Goal: Task Accomplishment & Management: Complete application form

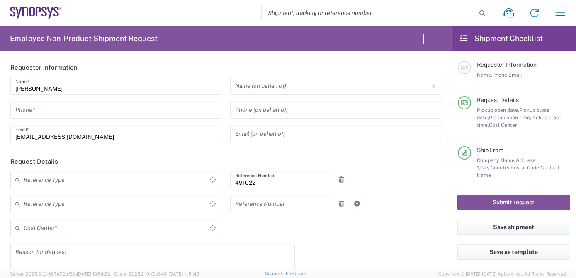
type input "Department"
type input "IN51, SDG, M, ZebuOp 491022"
type input "Delivered at Place"
type input "[GEOGRAPHIC_DATA]"
type input "Telangana"
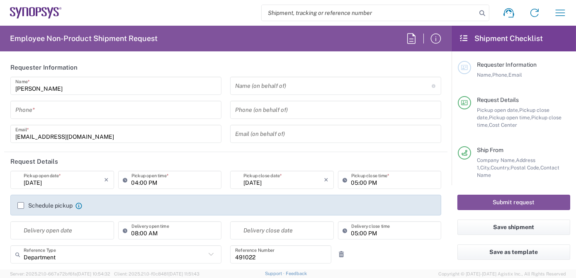
type input "[GEOGRAPHIC_DATA]"
type input "[GEOGRAPHIC_DATA] IN09"
click at [65, 112] on input "tel" at bounding box center [115, 110] width 201 height 15
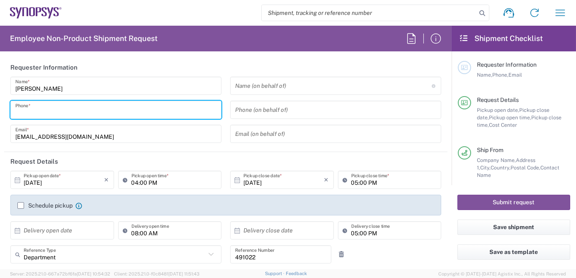
type input "7337556583"
type input "[EMAIL_ADDRESS][DOMAIN_NAME]"
type input "9818401915"
type input "Synopsys Emulation and Verification"
type input "[STREET_ADDRESS]"
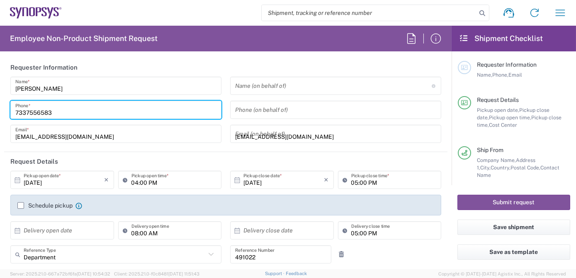
type input "Rungis"
type input "94150"
type input "33189961070"
type input "[EMAIL_ADDRESS][DOMAIN_NAME]"
click at [280, 86] on input "text" at bounding box center [333, 86] width 197 height 15
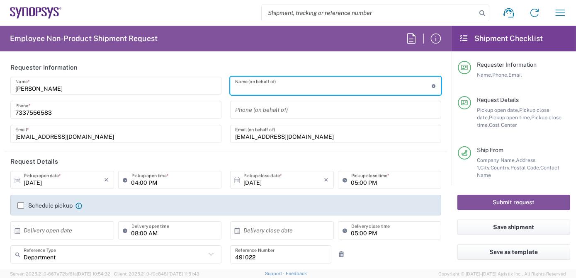
paste input "[PERSON_NAME]"
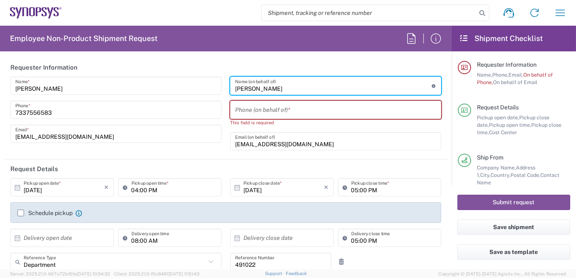
type input "[PERSON_NAME]"
click at [272, 109] on input "tel" at bounding box center [335, 110] width 201 height 15
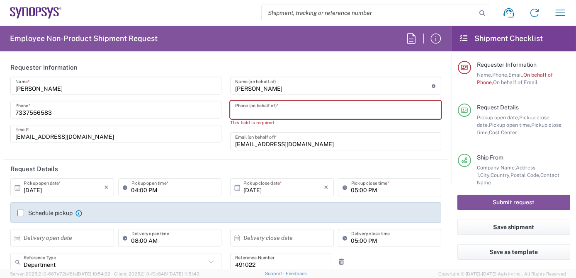
paste input "4086529857"
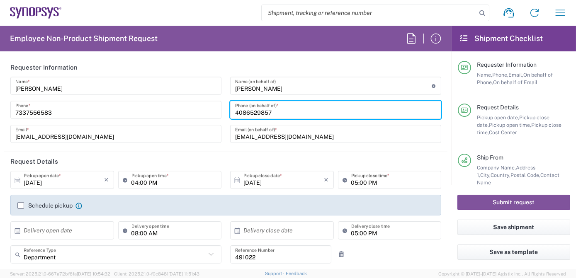
type input "04086529857"
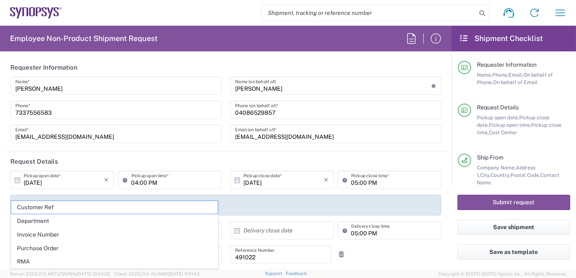
drag, startPoint x: 323, startPoint y: 142, endPoint x: 134, endPoint y: 130, distance: 188.8
click at [148, 132] on div "[PERSON_NAME] Name * [PHONE_NUMBER] Phone * [EMAIL_ADDRESS][DOMAIN_NAME] Email …" at bounding box center [226, 113] width 440 height 72
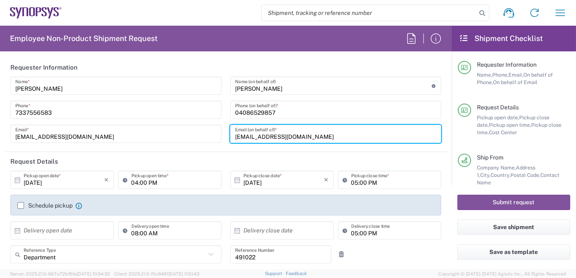
click at [332, 140] on input "[EMAIL_ADDRESS][DOMAIN_NAME]" at bounding box center [335, 134] width 201 height 15
drag, startPoint x: 332, startPoint y: 135, endPoint x: 125, endPoint y: 137, distance: 206.7
click at [126, 137] on div "[PERSON_NAME] Name * [PHONE_NUMBER] Phone * [EMAIL_ADDRESS][DOMAIN_NAME] Email …" at bounding box center [226, 113] width 440 height 72
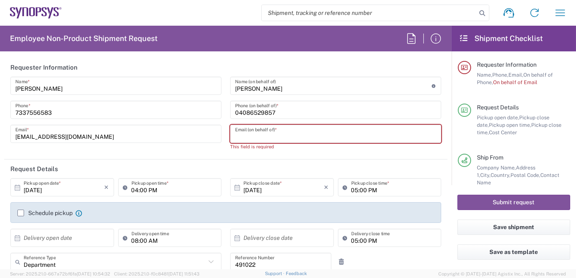
paste input "[EMAIL_ADDRESS][DOMAIN_NAME]"
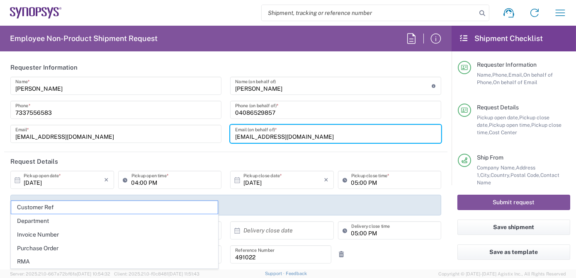
type input "[EMAIL_ADDRESS][DOMAIN_NAME]"
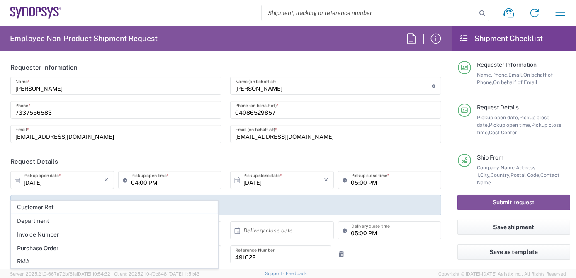
click at [188, 146] on div "[PERSON_NAME] Name * [PHONE_NUMBER] Phone * [EMAIL_ADDRESS][DOMAIN_NAME] Email *" at bounding box center [116, 113] width 220 height 72
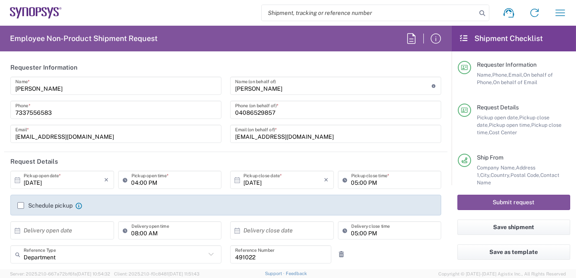
click at [20, 205] on label "Schedule pickup" at bounding box center [44, 206] width 55 height 7
click at [21, 206] on input "Schedule pickup" at bounding box center [21, 206] width 0 height 0
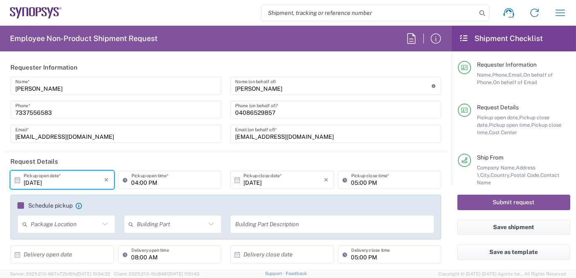
click at [70, 184] on input "[DATE]" at bounding box center [64, 180] width 81 height 15
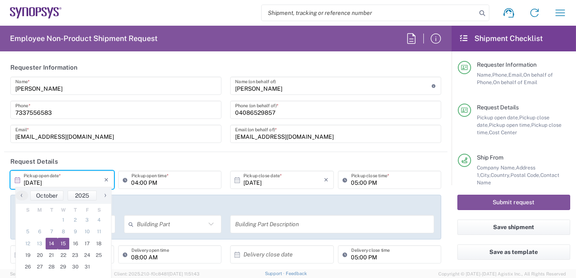
click at [63, 241] on span "15" at bounding box center [64, 244] width 12 height 12
type input "[DATE]"
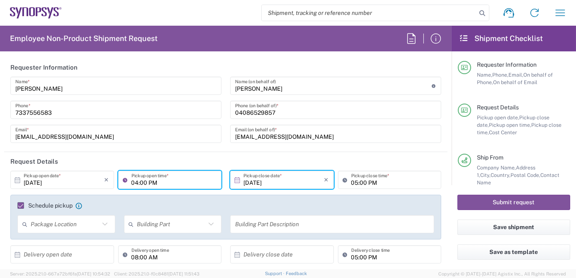
click at [132, 183] on input "04:00 PM" at bounding box center [174, 180] width 85 height 15
click at [205, 181] on input "04:00 PM" at bounding box center [174, 180] width 85 height 15
type input "09:00 AM"
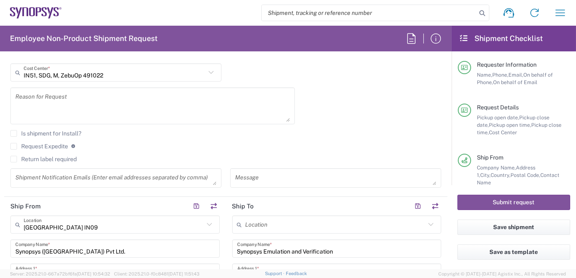
scroll to position [246, 0]
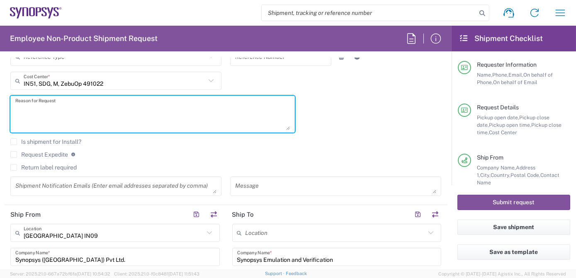
click at [55, 113] on textarea at bounding box center [152, 114] width 275 height 32
paste textarea "SC9 RMA for return"
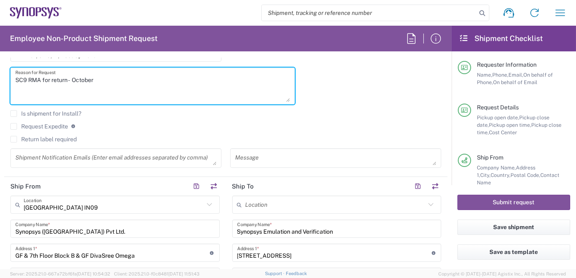
scroll to position [303, 0]
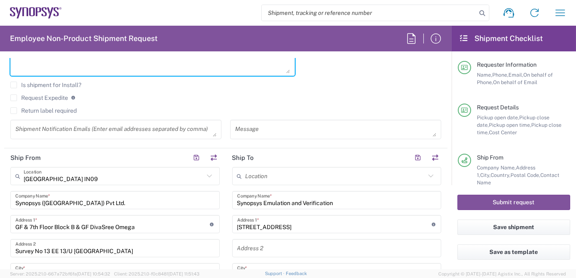
type textarea "SC9 RMA for return - October"
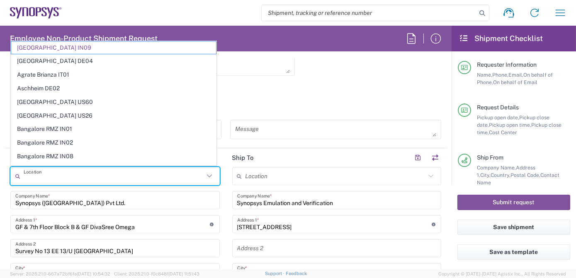
drag, startPoint x: 4, startPoint y: 178, endPoint x: 0, endPoint y: 167, distance: 11.0
click at [0, 174] on html "Shipment request Shipment tracking Employee non-product shipment request My shi…" at bounding box center [288, 139] width 576 height 278
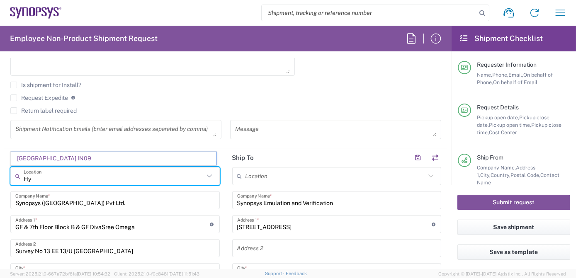
type input "H"
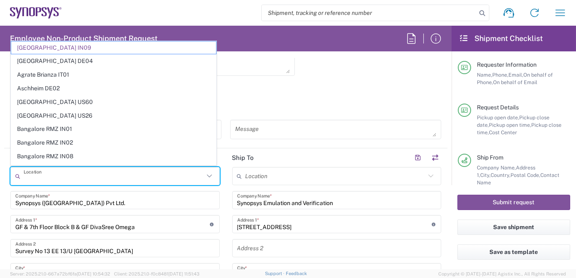
type input "[GEOGRAPHIC_DATA] IN09"
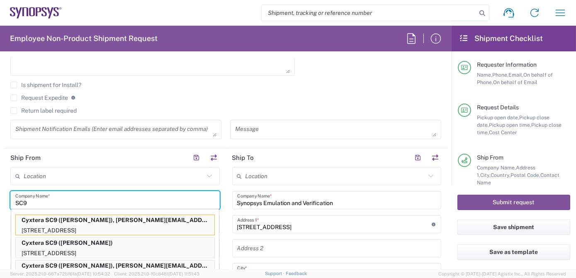
scroll to position [2, 0]
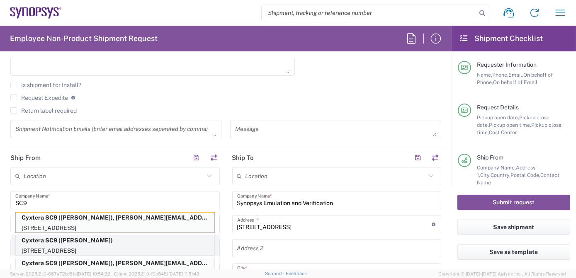
click at [117, 243] on p "Cyxtera SC9 ([PERSON_NAME])" at bounding box center [115, 241] width 199 height 10
type input "Cyxtera SC9"
type input "[STREET_ADDRESS]"
type input "Santa [PERSON_NAME]"
type input "[GEOGRAPHIC_DATA]"
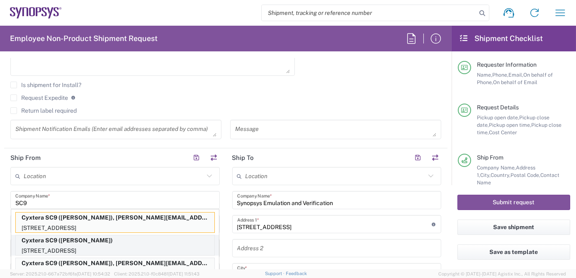
type input "95054"
type input "[PERSON_NAME]"
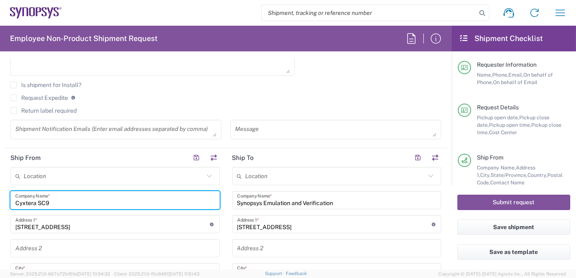
type input "[US_STATE]"
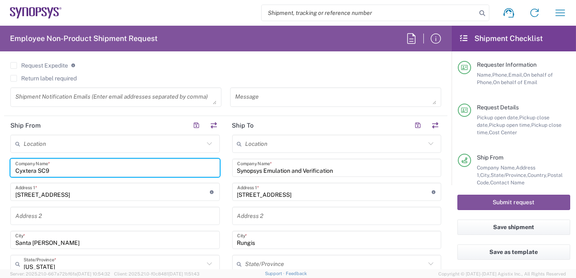
scroll to position [337, 0]
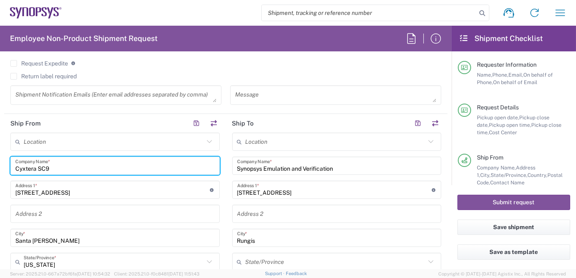
click at [292, 140] on input "text" at bounding box center [336, 142] width 181 height 15
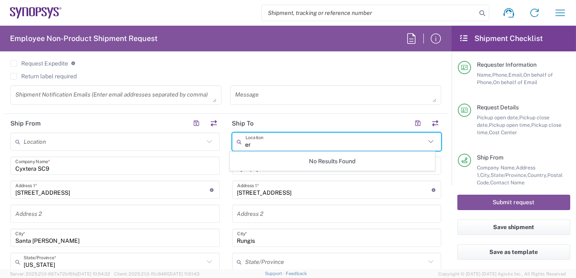
type input "e"
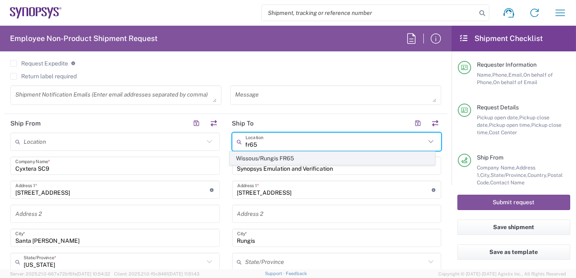
click at [296, 160] on span "Wissous/Rungis FR65" at bounding box center [332, 158] width 205 height 13
type input "Wissous/Rungis FR65"
type input "SYNOPSYS EMULATION AND VERIFICATION"
type input "[STREET_ADDRESS]"
type input "[GEOGRAPHIC_DATA]"
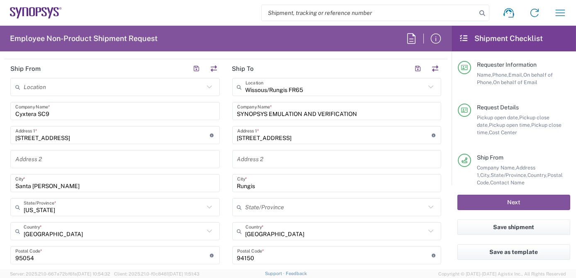
scroll to position [436, 0]
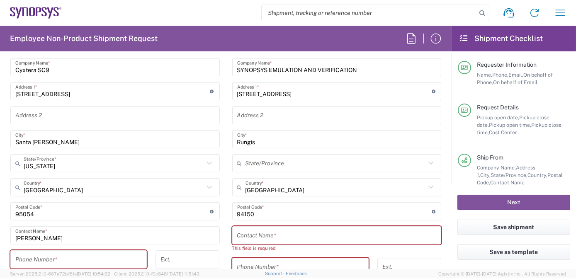
click at [66, 258] on input "tel" at bounding box center [78, 260] width 127 height 15
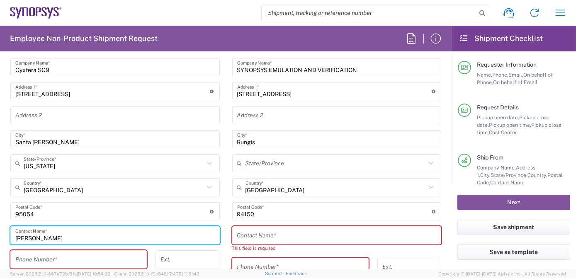
drag, startPoint x: 73, startPoint y: 240, endPoint x: -2, endPoint y: 224, distance: 76.9
click at [0, 224] on html "Shipment request Shipment tracking Employee non-product shipment request My shi…" at bounding box center [288, 139] width 576 height 278
paste input "– [PERSON_NAME]"
drag, startPoint x: 18, startPoint y: 235, endPoint x: 0, endPoint y: 239, distance: 18.3
click at [0, 235] on html "Shipment request Shipment tracking Employee non-product shipment request My shi…" at bounding box center [288, 139] width 576 height 278
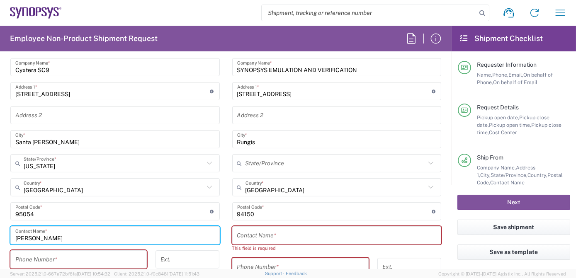
type input "[PERSON_NAME]"
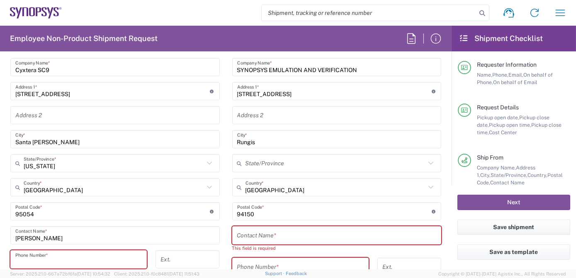
drag, startPoint x: 63, startPoint y: 255, endPoint x: 77, endPoint y: 255, distance: 14.1
click at [63, 255] on input "tel" at bounding box center [78, 260] width 127 height 15
paste input "4086529857"
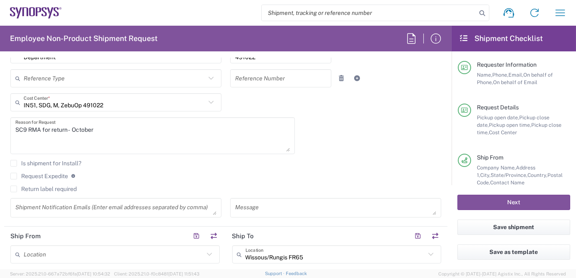
type input "4086529857"
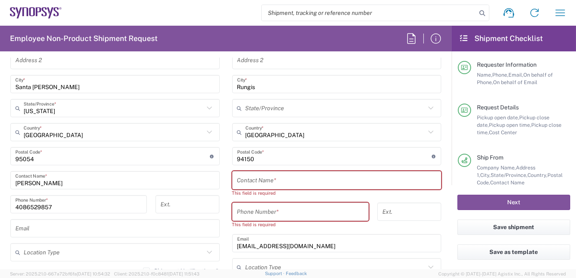
scroll to position [503, 0]
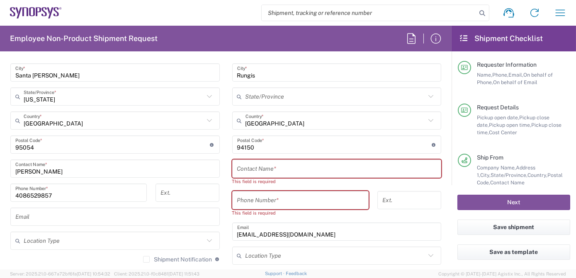
type textarea "SC9 RMA for return - October"
click at [339, 166] on input "text" at bounding box center [337, 169] width 200 height 15
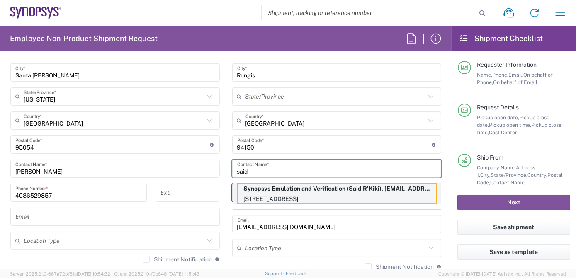
type input "said"
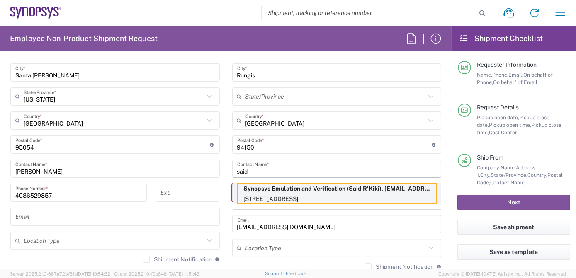
click at [312, 190] on p "Synopsys Emulation and Verification (Said R'Kiki), [EMAIL_ADDRESS][DOMAIN_NAME]" at bounding box center [337, 189] width 199 height 10
type input "Synopsys Emulation and Verification"
type input "[STREET_ADDRESS]"
type input "Said R'Kiki"
type input "33189961070"
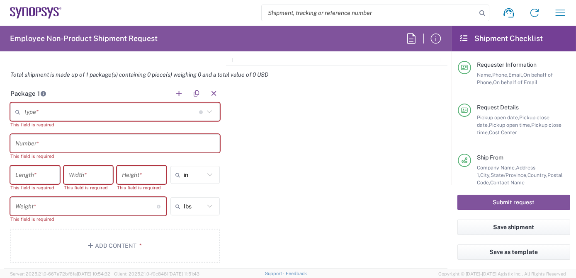
scroll to position [807, 0]
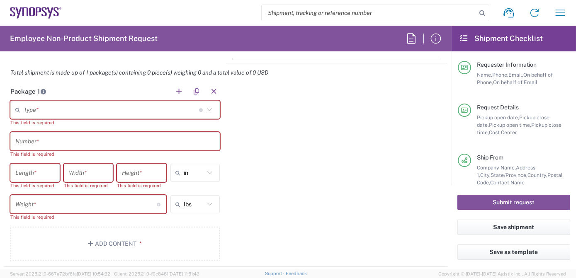
click at [58, 107] on input "text" at bounding box center [112, 110] width 176 height 15
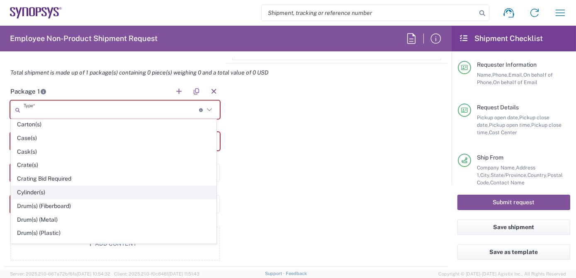
scroll to position [249, 0]
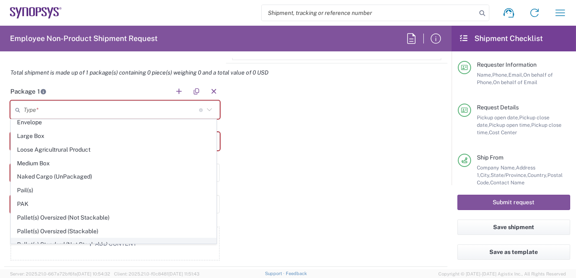
click at [56, 239] on span "Pallet(s) Standard (Not Stackable)" at bounding box center [113, 245] width 205 height 13
type input "Pallet(s) Standard (Not Stackable)"
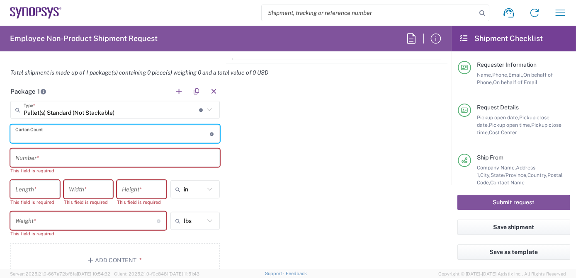
click at [107, 135] on input "number" at bounding box center [112, 134] width 195 height 15
click at [127, 132] on input "number" at bounding box center [112, 134] width 195 height 15
click at [126, 131] on input "number" at bounding box center [112, 134] width 195 height 15
type input "10"
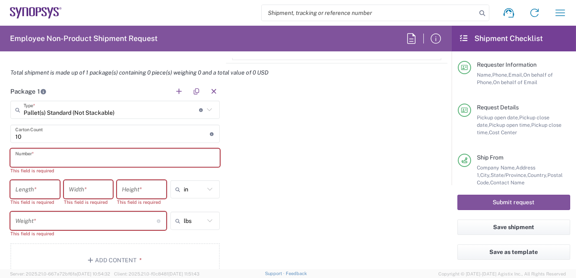
click at [118, 155] on input "text" at bounding box center [115, 158] width 200 height 15
paste input "Pallet #1"
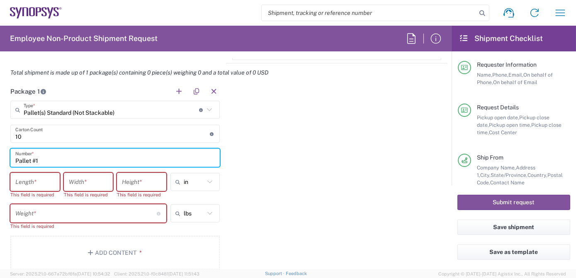
type input "Pallet #1"
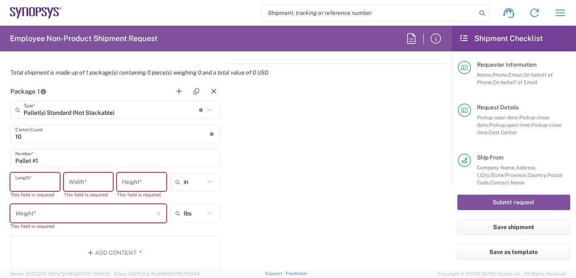
click at [27, 182] on input "number" at bounding box center [34, 182] width 39 height 15
click at [38, 180] on input "number" at bounding box center [34, 182] width 39 height 15
type input "40"
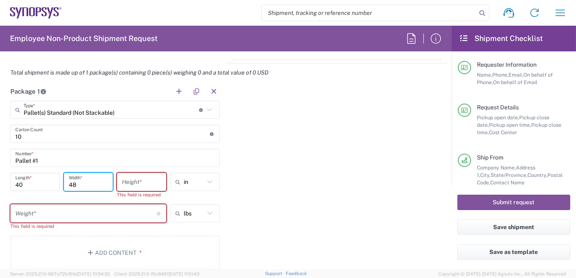
type input "48"
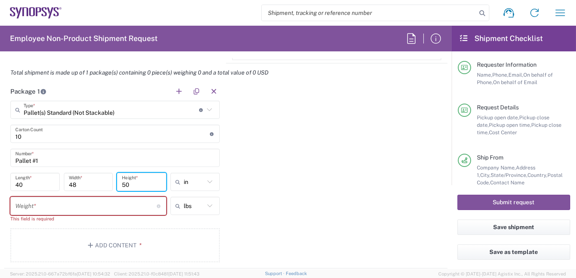
type input "50"
type input "in"
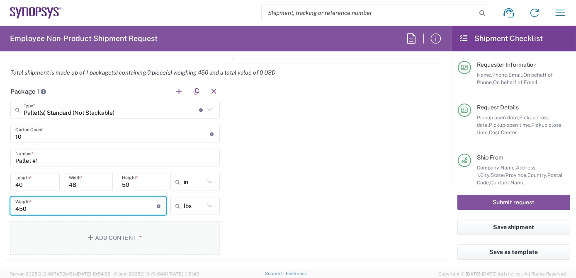
type input "450"
click at [112, 232] on button "Add Content *" at bounding box center [115, 238] width 210 height 34
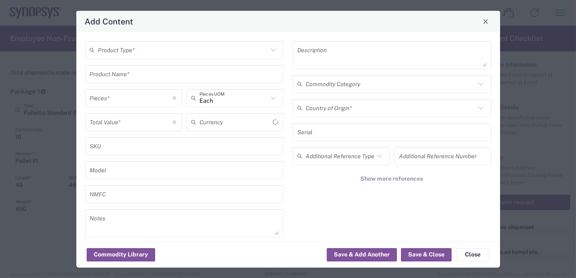
type input "US Dollar"
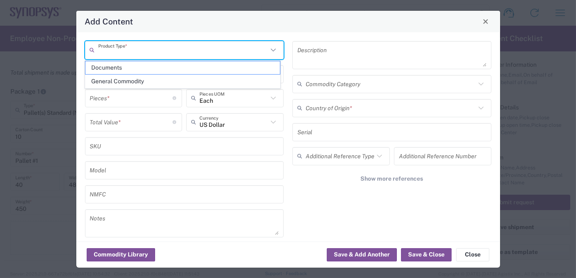
click at [143, 45] on input "text" at bounding box center [183, 50] width 170 height 15
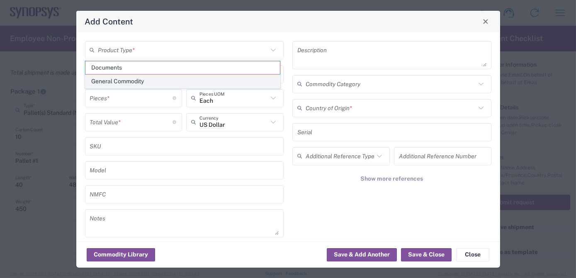
click at [142, 78] on span "General Commodity" at bounding box center [182, 81] width 195 height 13
type input "General Commodity"
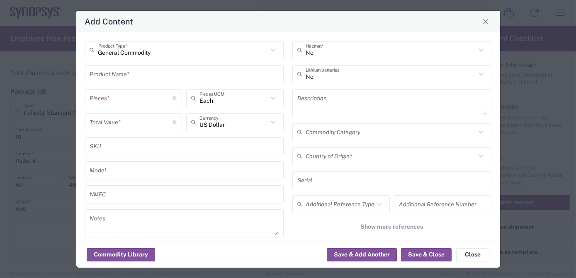
click at [121, 69] on input "text" at bounding box center [184, 74] width 189 height 15
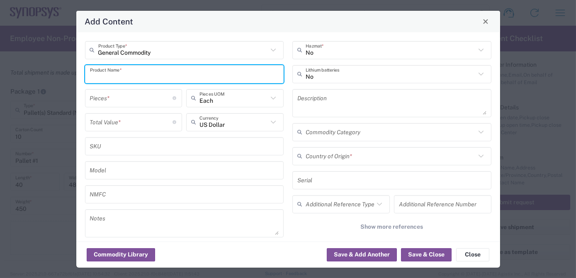
paste input "HW0969-000"
type input "HW0969-000"
click at [332, 105] on textarea at bounding box center [392, 103] width 189 height 23
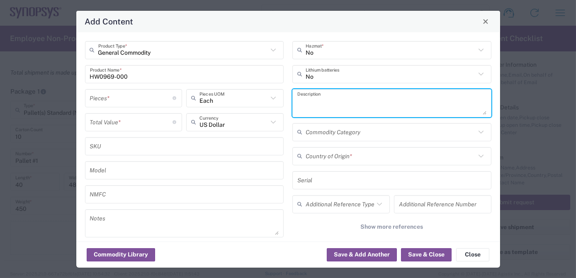
paste textarea "ZS5 Module HW"
type textarea "ZS5 Module HW"
click at [145, 99] on input "number" at bounding box center [131, 98] width 83 height 15
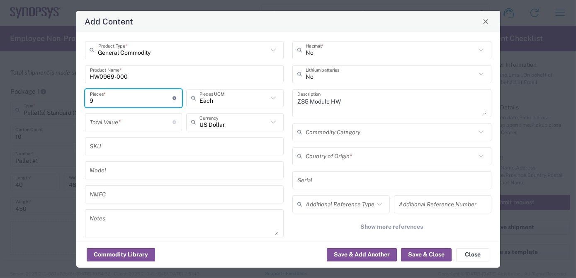
type input "9"
click at [139, 124] on input "number" at bounding box center [131, 122] width 83 height 15
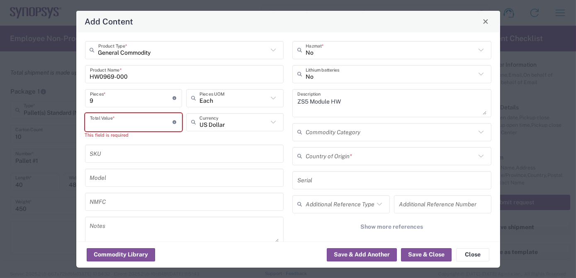
paste input "538337.07"
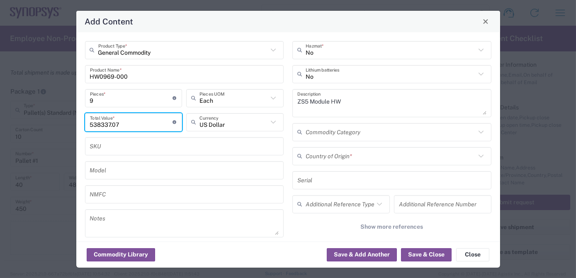
type input "538337.07"
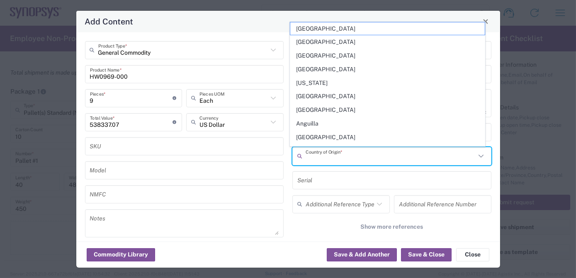
click at [336, 156] on input "text" at bounding box center [391, 156] width 170 height 15
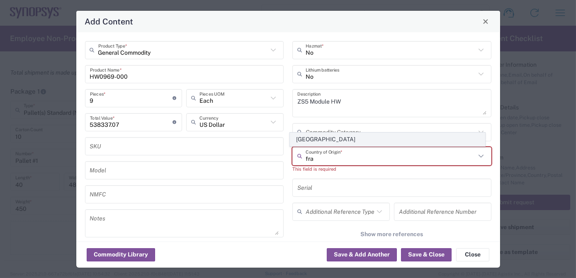
click at [331, 142] on span "[GEOGRAPHIC_DATA]" at bounding box center [387, 139] width 195 height 13
type input "[GEOGRAPHIC_DATA]"
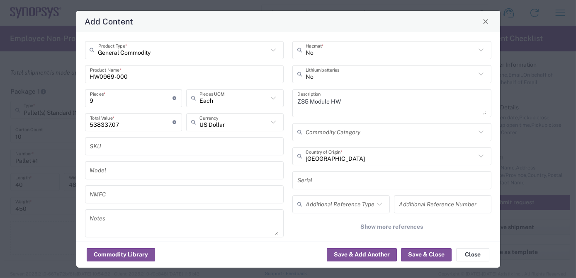
click at [324, 182] on input "text" at bounding box center [392, 180] width 189 height 15
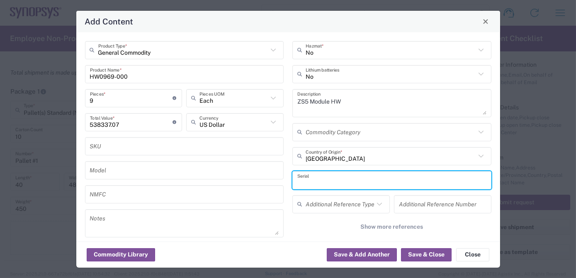
paste input "ZS5-045_3612 ZS5-045_3978 ZS5-045_0421 ZS5-080_0133 ZS5-045_3142 ZS5-045_2166 Z…"
click at [311, 182] on input "ZS5-045_3612 ZS5-045_3978 ZS5-045_0421 ZS5-080_0133 ZS5-045_3142 ZS5-045_2166 Z…" at bounding box center [392, 180] width 189 height 15
type input "ZS5-045_3612 ZS5-045_3978 ZS5-045_0421 ZS5-045_3142 ZS5-045_2166, ZS5-045_3493 …"
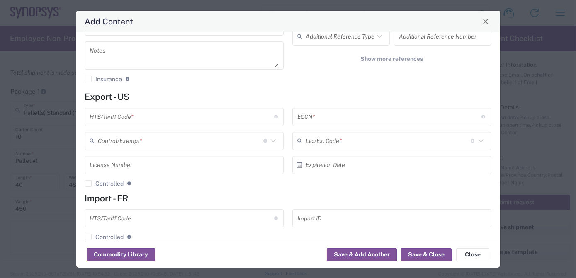
scroll to position [173, 0]
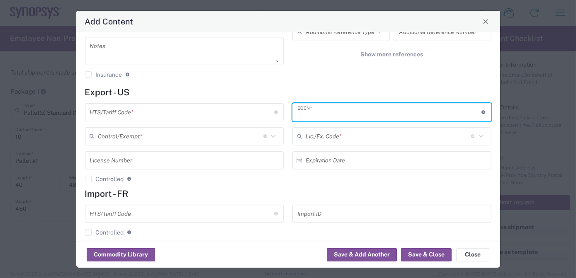
click at [329, 112] on input "text" at bounding box center [390, 112] width 184 height 15
paste input "8473.30.0002"
type input "8473.30.0002"
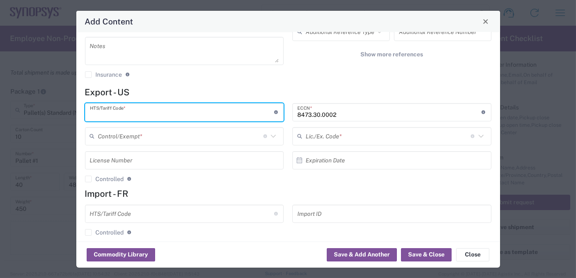
click at [177, 114] on input "text" at bounding box center [182, 112] width 184 height 15
paste input "8473.30.0002"
type input "8473.30.0002"
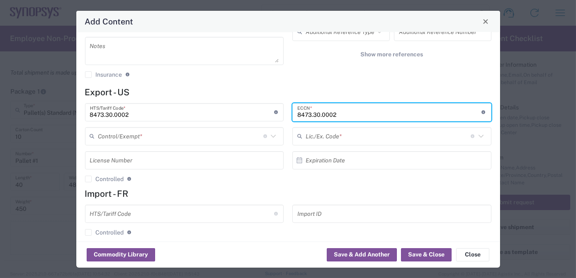
drag, startPoint x: 353, startPoint y: 112, endPoint x: 198, endPoint y: 118, distance: 155.3
click at [183, 115] on div "8473.30.0002 HTS/Tariff Code * Obtain HTS from vendor if product is purchased. …" at bounding box center [288, 145] width 415 height 85
paste input "3B992/NLR"
type input "3B992/NLR"
click at [176, 137] on input "text" at bounding box center [180, 136] width 165 height 15
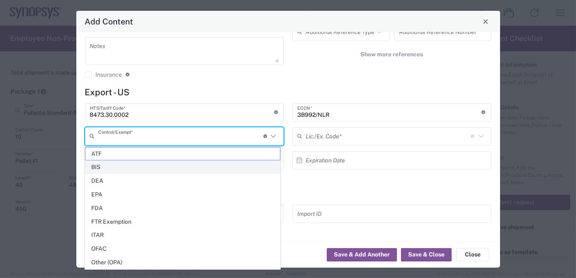
click at [166, 171] on span "BIS" at bounding box center [182, 167] width 195 height 13
type input "BIS"
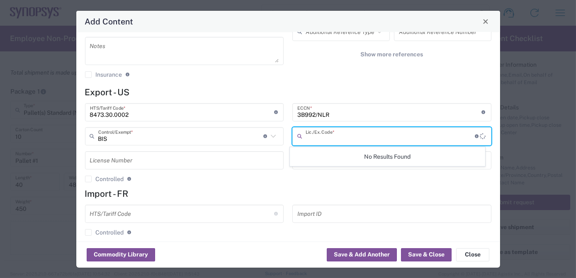
click at [313, 135] on input "text" at bounding box center [391, 136] width 170 height 15
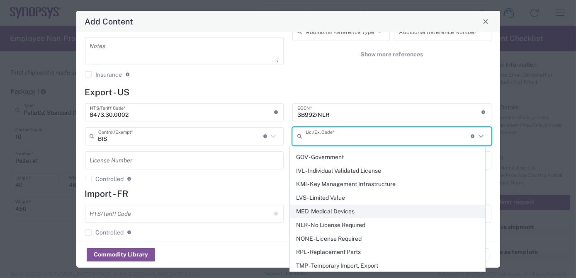
scroll to position [124, 0]
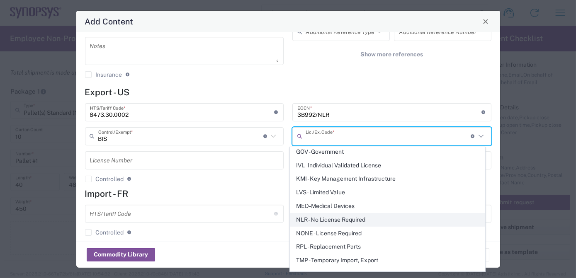
click at [324, 217] on span "NLR - No License Required" at bounding box center [387, 220] width 195 height 13
type input "NLR - No License Required"
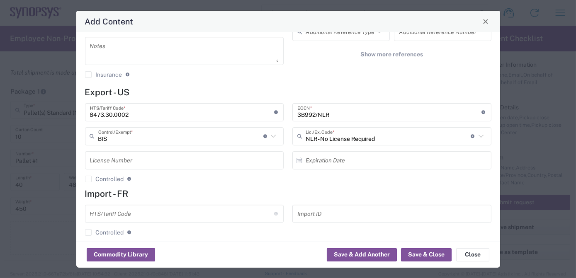
scroll to position [181, 0]
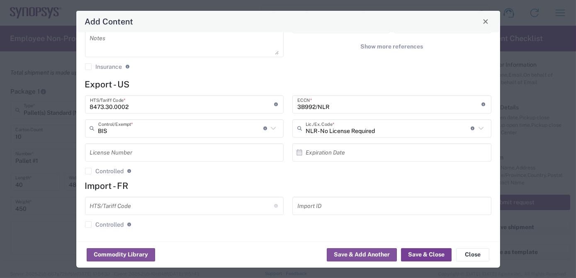
click at [426, 255] on button "Save & Close" at bounding box center [426, 255] width 51 height 13
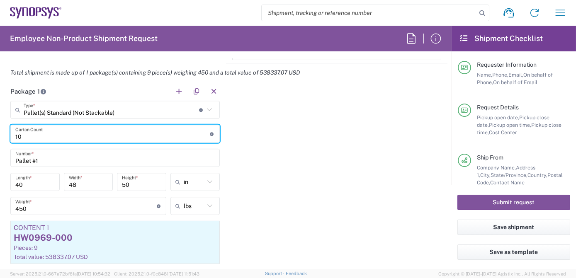
click at [51, 134] on input "10" at bounding box center [112, 134] width 195 height 15
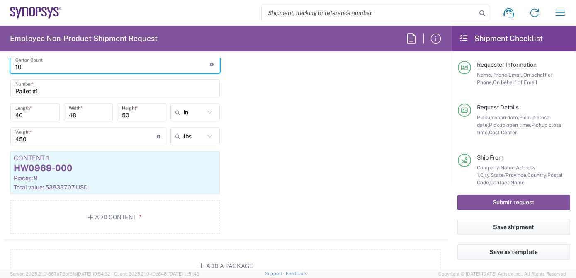
scroll to position [922, 0]
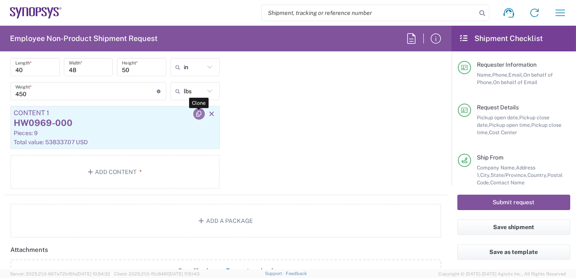
click at [197, 111] on icon "button" at bounding box center [198, 114] width 7 height 6
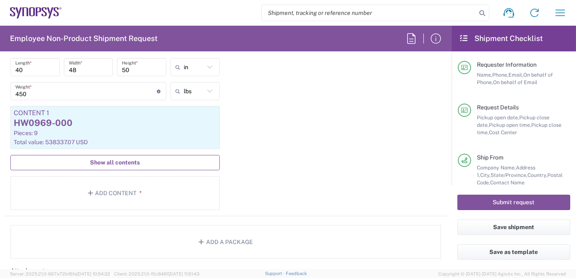
click at [124, 162] on span "Show all contents" at bounding box center [115, 163] width 50 height 8
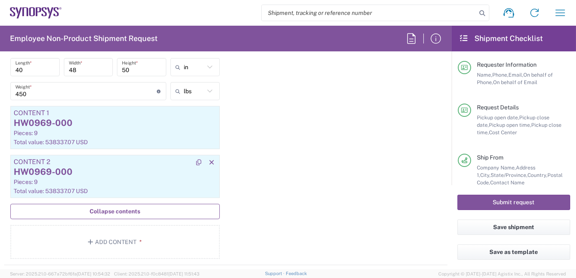
click at [90, 166] on div "HW0969-000" at bounding box center [115, 172] width 203 height 12
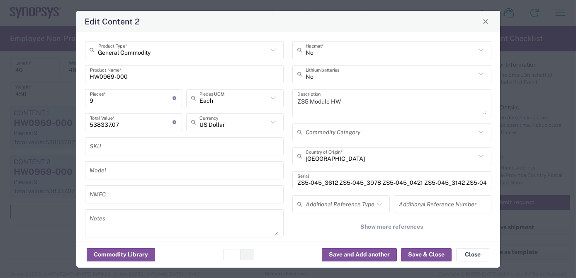
type input "BIS"
drag, startPoint x: 108, startPoint y: 102, endPoint x: 0, endPoint y: 103, distance: 108.3
click at [0, 103] on html "Shipment request Shipment tracking Employee non-product shipment request My shi…" at bounding box center [288, 139] width 576 height 278
type input "NLR - No License Required"
type input "1"
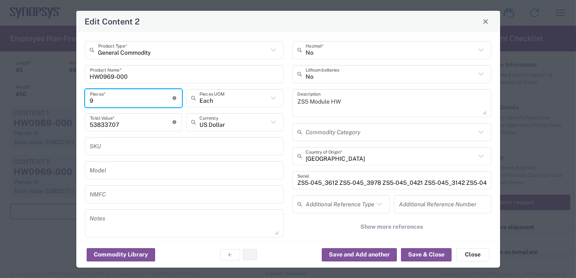
type input "59815.23"
type input "1"
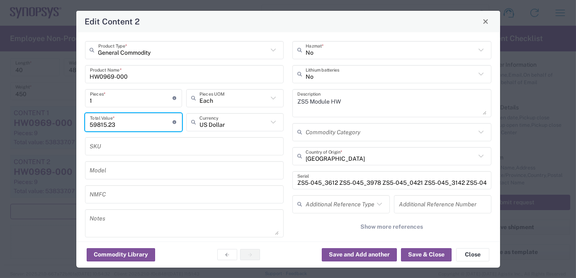
drag, startPoint x: 137, startPoint y: 127, endPoint x: 0, endPoint y: 125, distance: 137.0
click at [0, 126] on html "Shipment request Shipment tracking Employee non-product shipment request My shi…" at bounding box center [288, 139] width 576 height 278
paste input "21647.11"
type input "21647.11"
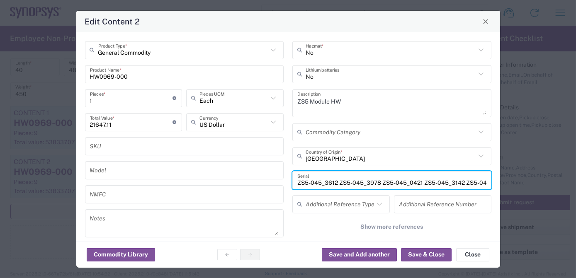
scroll to position [0, 197]
drag, startPoint x: 296, startPoint y: 181, endPoint x: 578, endPoint y: 183, distance: 281.8
click at [576, 183] on html "Shipment request Shipment tracking Employee non-product shipment request My shi…" at bounding box center [288, 139] width 576 height 278
paste input "ZS5-080_0133"
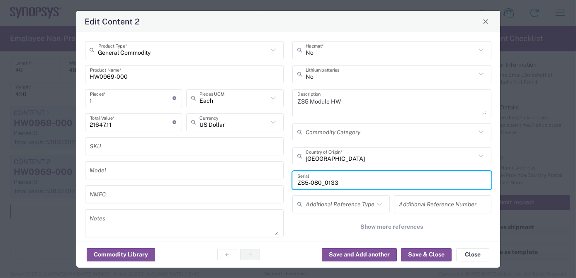
scroll to position [181, 0]
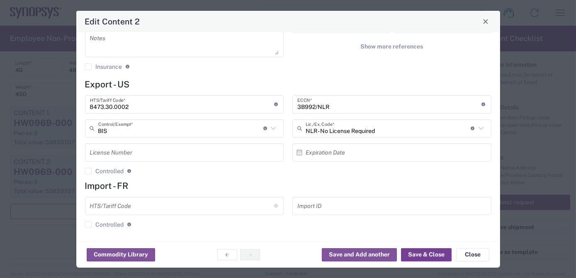
type input "ZS5-080_0133"
click at [427, 257] on button "Save & Close" at bounding box center [426, 255] width 51 height 13
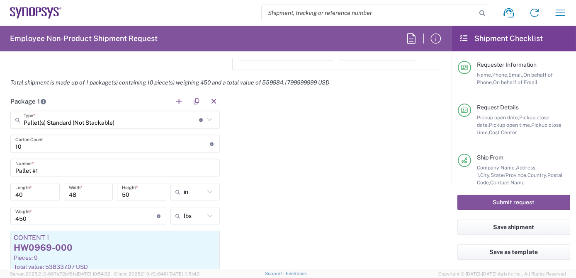
scroll to position [791, 0]
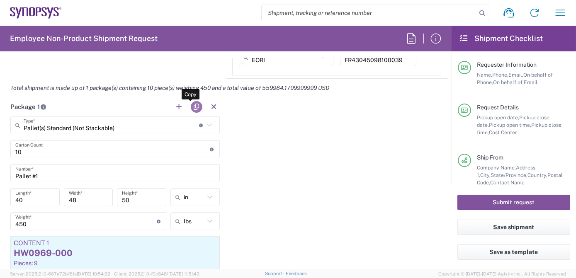
click at [193, 106] on button "button" at bounding box center [197, 107] width 12 height 12
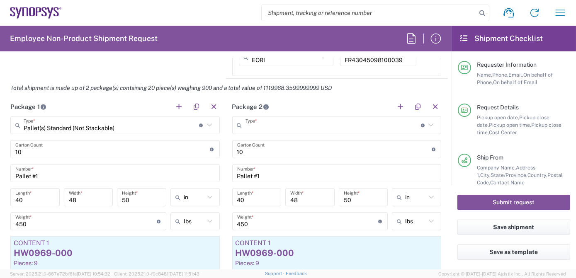
type input "Pallet(s) Standard (Not Stackable)"
click at [259, 199] on input "40" at bounding box center [256, 197] width 39 height 15
type input "48"
type input "28"
type input "32"
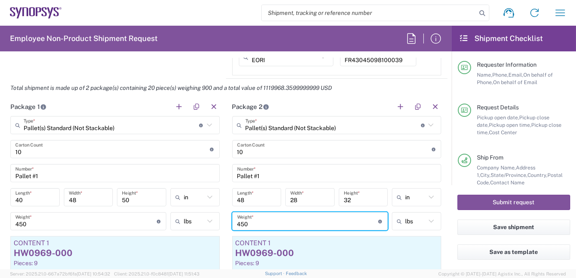
drag, startPoint x: 279, startPoint y: 224, endPoint x: 106, endPoint y: 221, distance: 173.1
click at [109, 222] on div "Package 1 Pallet(s) Standard (Not Stackable) Type * Material used to package go…" at bounding box center [226, 247] width 444 height 298
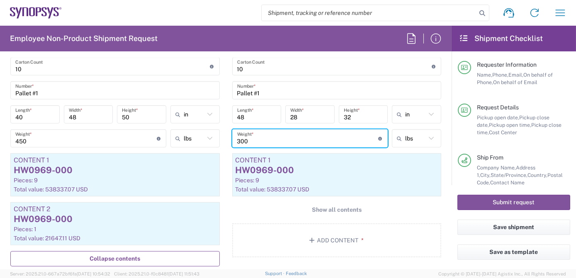
scroll to position [882, 0]
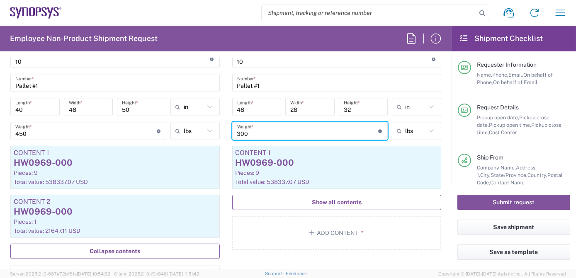
type input "300"
click at [307, 203] on button "Show all contents" at bounding box center [337, 202] width 210 height 15
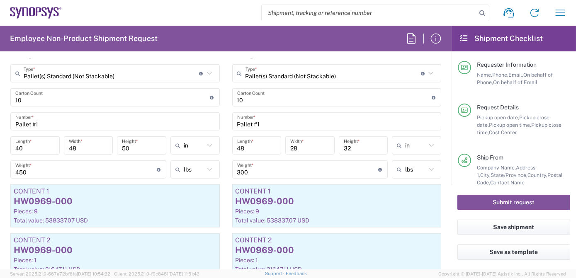
scroll to position [841, 0]
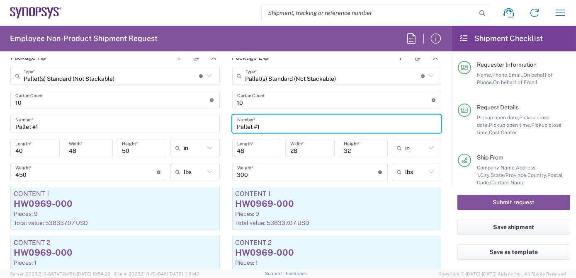
click at [259, 124] on input "Pallet #1" at bounding box center [337, 124] width 200 height 15
type input "Pallet #2"
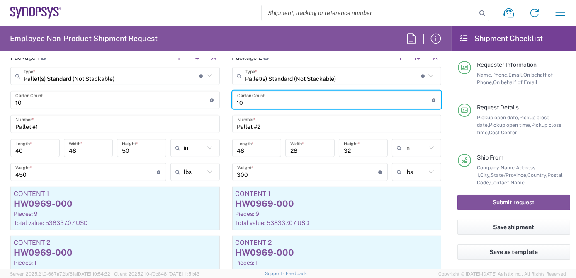
drag, startPoint x: 253, startPoint y: 100, endPoint x: 139, endPoint y: 100, distance: 113.7
click at [140, 100] on div "Package 1 Pallet(s) Standard (Not Stackable) Type * Material used to package go…" at bounding box center [226, 197] width 444 height 298
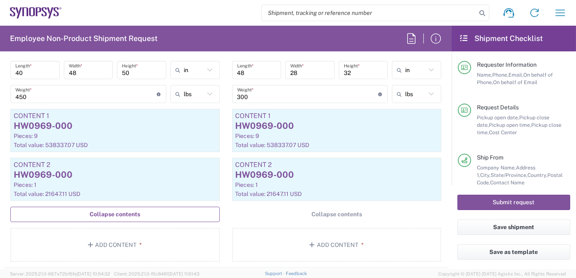
scroll to position [926, 0]
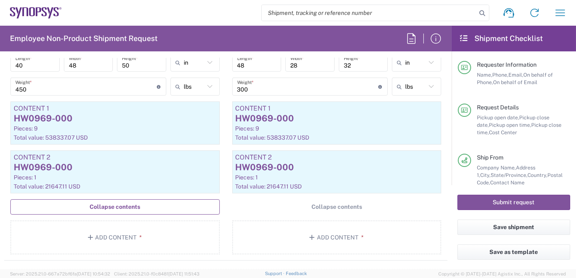
type input "6"
click at [303, 120] on div "HW0969-000" at bounding box center [337, 118] width 203 height 12
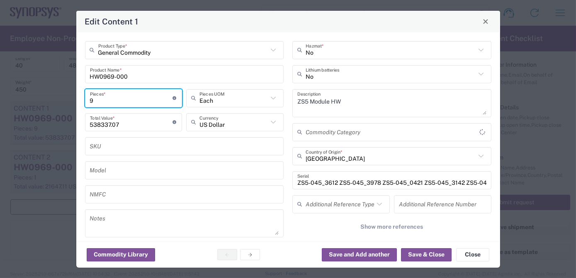
drag, startPoint x: 104, startPoint y: 100, endPoint x: 0, endPoint y: 103, distance: 104.2
click at [0, 102] on html "Shipment request Shipment tracking Employee non-product shipment request My shi…" at bounding box center [288, 139] width 576 height 278
type input "3"
type input "179445.69"
type input "BIS"
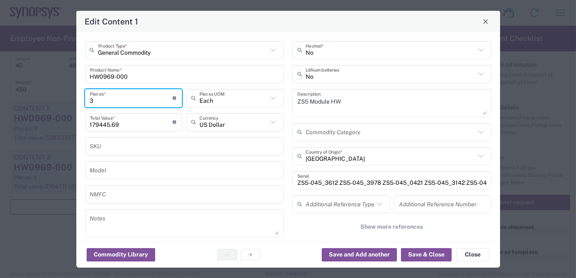
type input "NLR - No License Required"
type input "3"
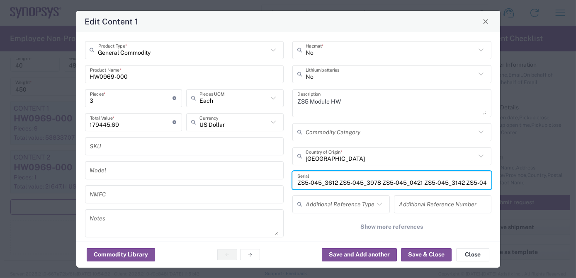
scroll to position [0, 197]
drag, startPoint x: 296, startPoint y: 181, endPoint x: 578, endPoint y: 157, distance: 282.8
click at [576, 157] on html "Shipment request Shipment tracking Employee non-product shipment request My shi…" at bounding box center [288, 139] width 576 height 278
paste input "ZS5-045_4942 ZS5-045_0592"
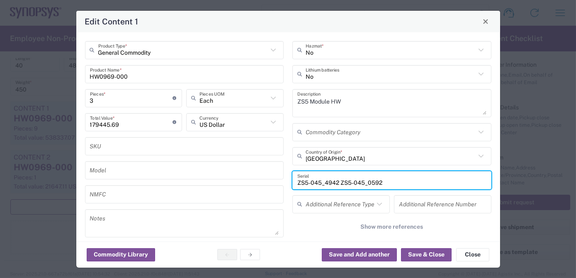
paste input "ZS5-045_0785"
click at [378, 183] on input "ZS5-045_4942 ZS5-045_0592ZS5-045_0785" at bounding box center [392, 180] width 189 height 15
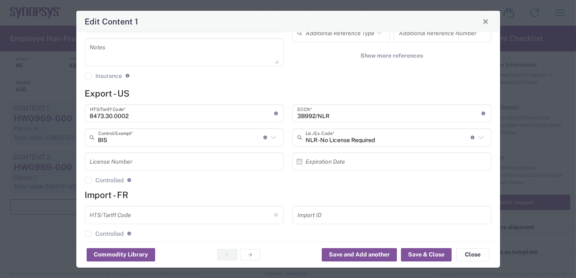
scroll to position [181, 0]
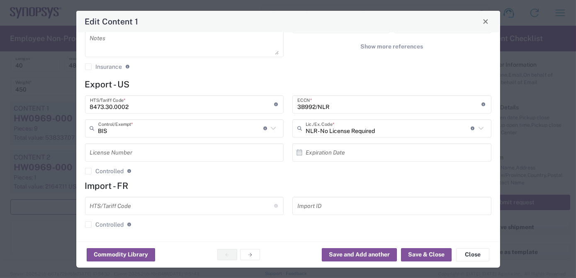
type input "ZS5-045_4942 ZS5-045_0592 ZS5-045_0785"
click at [434, 253] on button "Save & Close" at bounding box center [426, 255] width 51 height 13
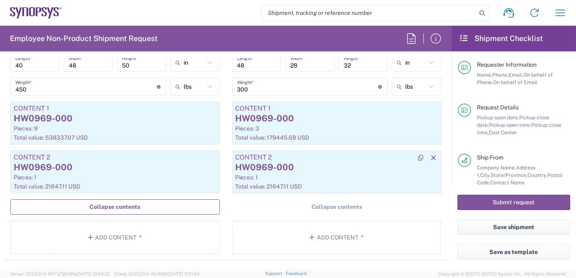
click at [289, 174] on div "Pieces: 1" at bounding box center [337, 177] width 203 height 7
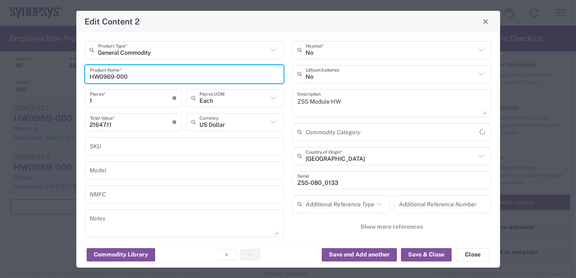
drag, startPoint x: 146, startPoint y: 78, endPoint x: 0, endPoint y: 78, distance: 146.5
click at [0, 78] on html "Shipment request Shipment tracking Employee non-product shipment request My shi…" at bounding box center [288, 139] width 576 height 278
paste input "HW0401"
type input "HW0401-000"
type input "BIS"
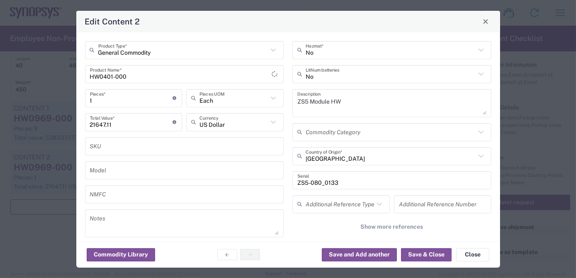
type input "NLR - No License Required"
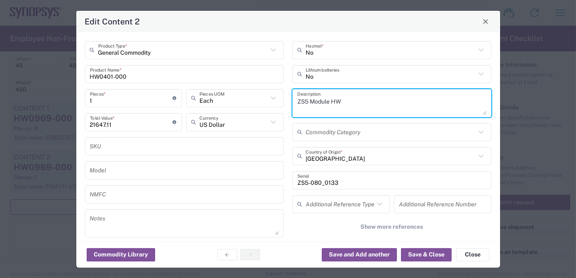
drag, startPoint x: 352, startPoint y: 103, endPoint x: 169, endPoint y: 106, distance: 182.6
click at [169, 106] on div "General Commodity Product Type * HW0401-000 Product Name * 1 Pieces * Number of…" at bounding box center [288, 149] width 415 height 216
paste textarea "ZS4 Module HW"
drag, startPoint x: 387, startPoint y: 101, endPoint x: 211, endPoint y: 103, distance: 175.6
click at [211, 103] on div "General Commodity Product Type * HW0401-000 Product Name * 1 Pieces * Number of…" at bounding box center [288, 149] width 415 height 216
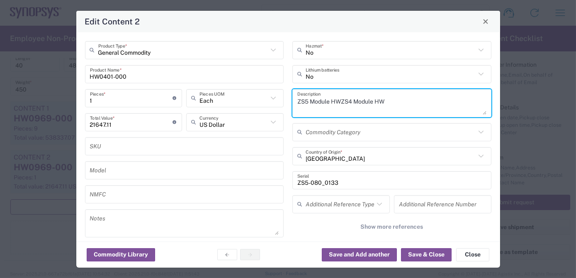
paste textarea "4 Module HW"
type textarea "ZS4 Module HW"
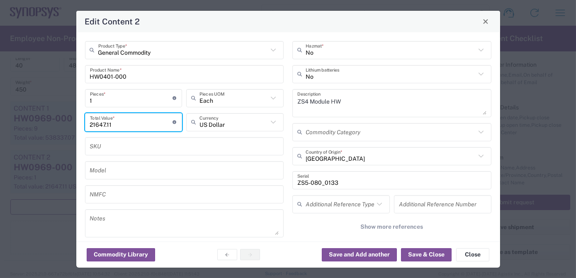
drag, startPoint x: 133, startPoint y: 124, endPoint x: 9, endPoint y: 124, distance: 124.1
click at [5, 124] on div "Edit Content 2 General Commodity Product Type * HW0401-000 Product Name * 1 Pie…" at bounding box center [288, 139] width 576 height 278
paste input "47244.63"
type input "47244.63"
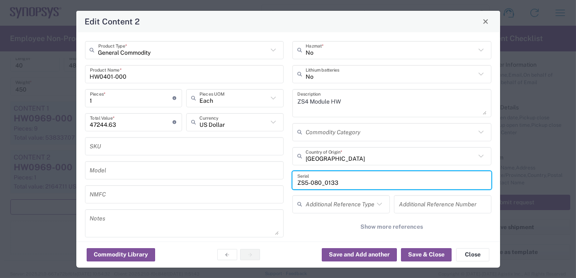
drag, startPoint x: 359, startPoint y: 177, endPoint x: 178, endPoint y: 181, distance: 181.0
click at [189, 181] on div "General Commodity Product Type * HW0401-000 Product Name * 1 Pieces * Number of…" at bounding box center [288, 149] width 415 height 216
paste input "OR1-040_1920"
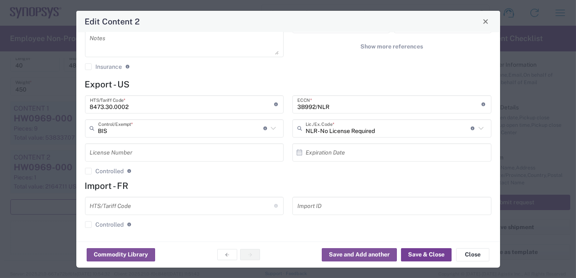
type input "OR1-040_1920"
click at [428, 254] on button "Save & Close" at bounding box center [426, 255] width 51 height 13
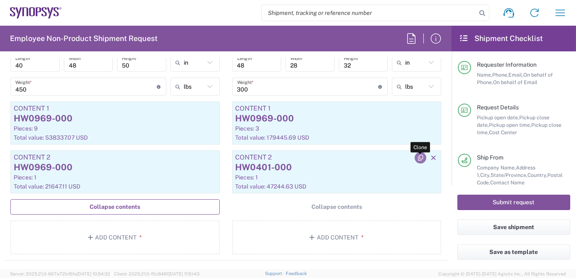
click at [417, 156] on icon "button" at bounding box center [420, 158] width 7 height 6
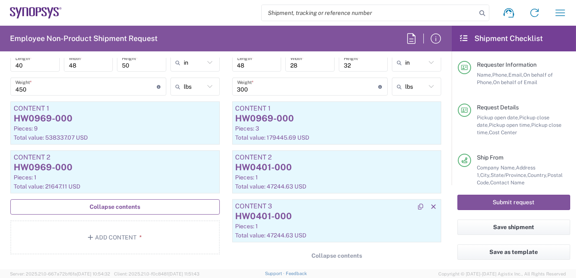
click at [304, 210] on div "HW0401-000" at bounding box center [337, 216] width 203 height 12
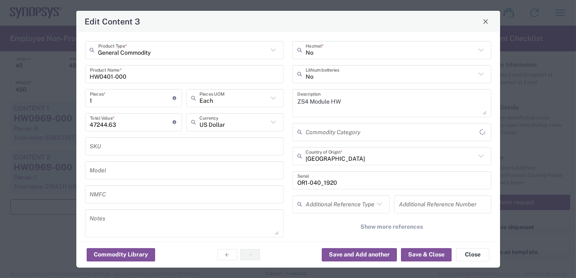
type input "BIS"
type input "NLR - No License Required"
drag, startPoint x: 145, startPoint y: 74, endPoint x: 68, endPoint y: 79, distance: 77.0
click at [0, 78] on html "Shipment request Shipment tracking Employee non-product shipment request My shi…" at bounding box center [288, 139] width 576 height 278
paste input "4"
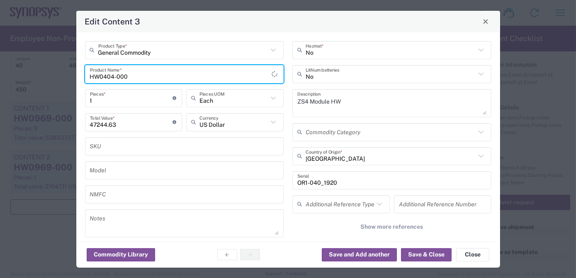
type input "HW0404-000"
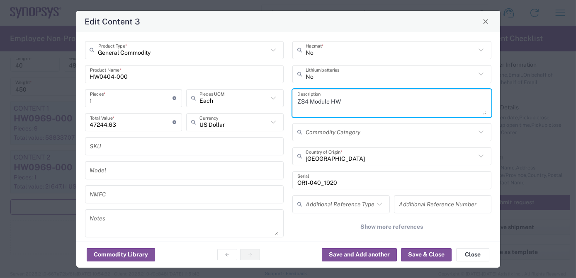
drag, startPoint x: 353, startPoint y: 99, endPoint x: 181, endPoint y: 102, distance: 171.4
click at [183, 102] on div "General Commodity Product Type * HW0404-000 Product Name * 1 Pieces * Number of…" at bounding box center [288, 149] width 415 height 216
paste textarea "System Hub HW"
type textarea "ZS4 System Hub HW"
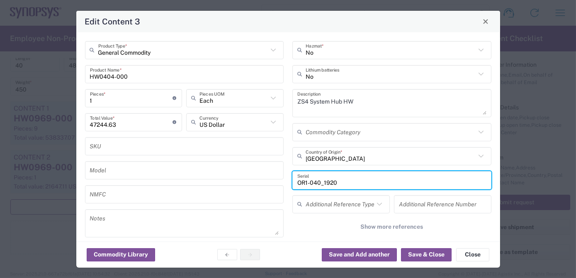
drag, startPoint x: 362, startPoint y: 178, endPoint x: 157, endPoint y: 188, distance: 204.9
click at [182, 187] on div "General Commodity Product Type * HW0404-000 Product Name * 1 Pieces * Number of…" at bounding box center [288, 149] width 415 height 216
paste input "70_0037"
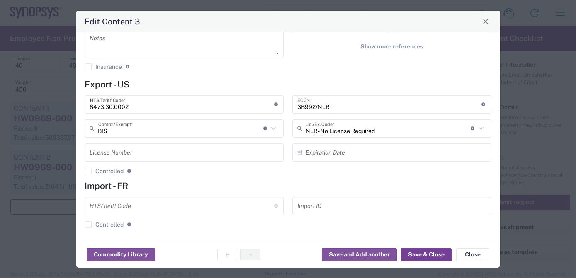
type input "OR1-070_0037"
click at [433, 257] on button "Save & Close" at bounding box center [426, 255] width 51 height 13
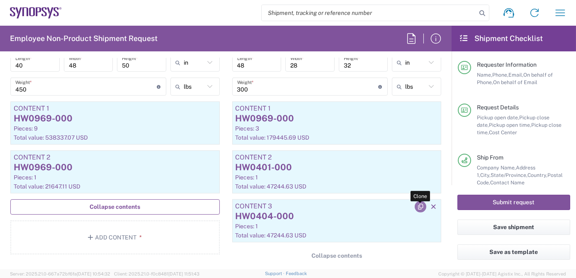
click at [417, 207] on icon "button" at bounding box center [420, 207] width 7 height 6
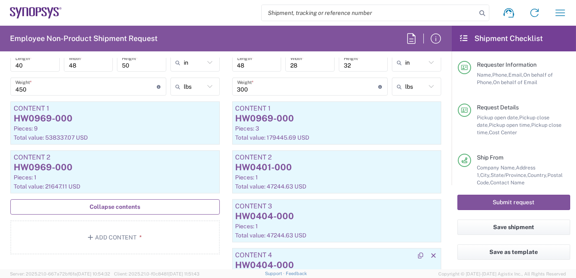
click at [317, 259] on div "HW0404-000" at bounding box center [337, 265] width 203 height 12
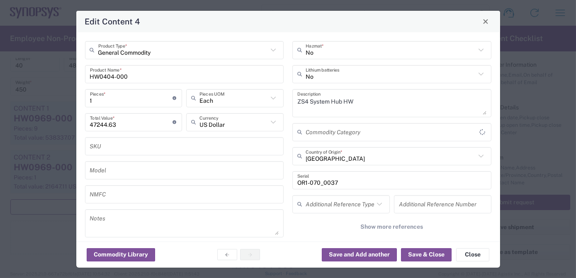
type input "BIS"
type input "NLR - No License Required"
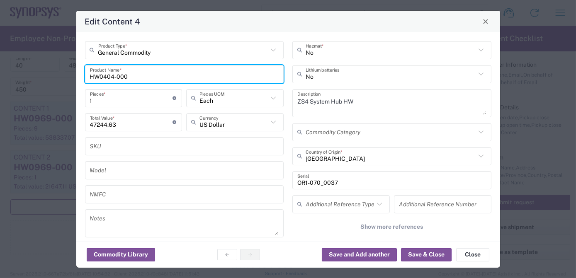
drag, startPoint x: 153, startPoint y: 76, endPoint x: -2, endPoint y: 78, distance: 154.4
click at [0, 78] on html "Shipment request Shipment tracking Employee non-product shipment request My shi…" at bounding box center [288, 139] width 576 height 278
paste input "6"
type input "HW0406-000"
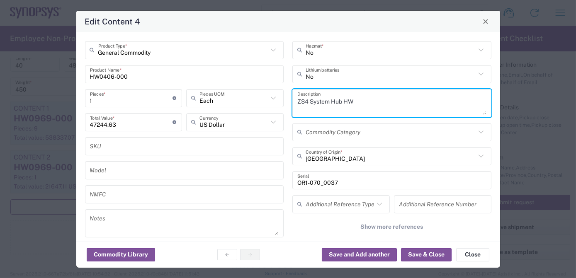
drag, startPoint x: 376, startPoint y: 102, endPoint x: 116, endPoint y: 92, distance: 260.4
click at [116, 92] on div "General Commodity Product Type * HW0406-000 Product Name * 1 Pieces * Number of…" at bounding box center [288, 149] width 415 height 216
paste textarea "Data Hub HW"
type textarea "ZS4 Data Hub HW"
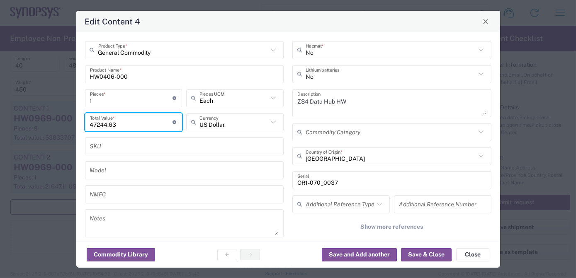
drag, startPoint x: 134, startPoint y: 124, endPoint x: -2, endPoint y: 117, distance: 135.5
click at [0, 117] on html "Shipment request Shipment tracking Employee non-product shipment request My shi…" at bounding box center [288, 139] width 576 height 278
paste input "14139.98"
type input "14139.98"
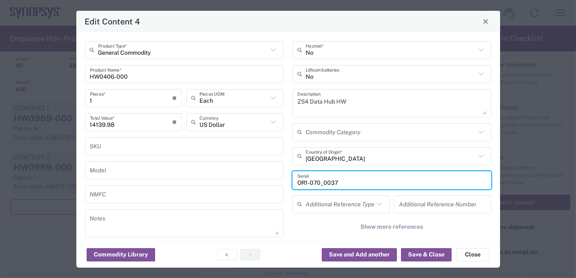
drag, startPoint x: 232, startPoint y: 175, endPoint x: 208, endPoint y: 171, distance: 23.5
click at [210, 172] on div "General Commodity Product Type * HW0406-000 Product Name * 1 Pieces * Number of…" at bounding box center [288, 149] width 415 height 216
paste input "60_0136"
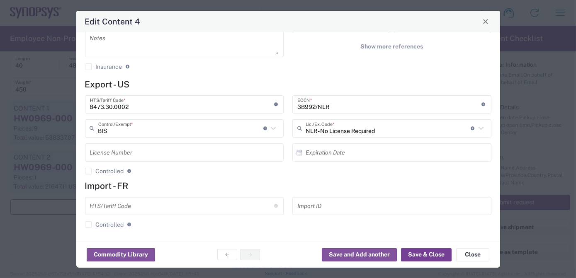
type input "OR1-060_0136"
click at [434, 257] on button "Save & Close" at bounding box center [426, 255] width 51 height 13
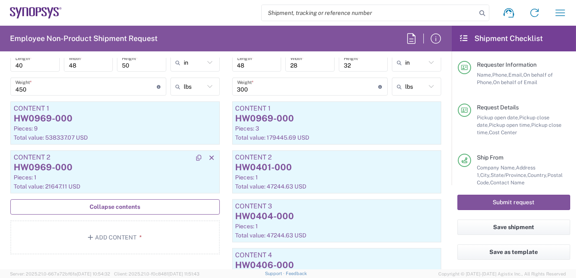
click at [115, 178] on div "Pieces: 1" at bounding box center [115, 177] width 203 height 7
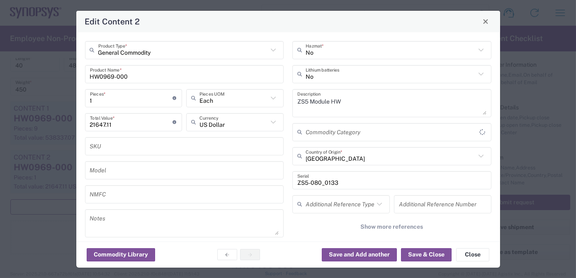
type input "BIS"
type input "NLR - No License Required"
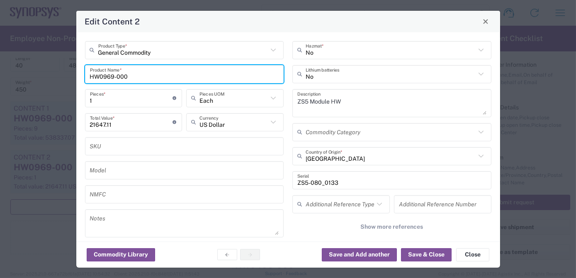
drag, startPoint x: 140, startPoint y: 74, endPoint x: -2, endPoint y: 76, distance: 141.5
click at [0, 76] on html "Shipment request Shipment tracking Employee non-product shipment request My shi…" at bounding box center [288, 139] width 576 height 278
paste input "HW0970"
type input "HW0970-000"
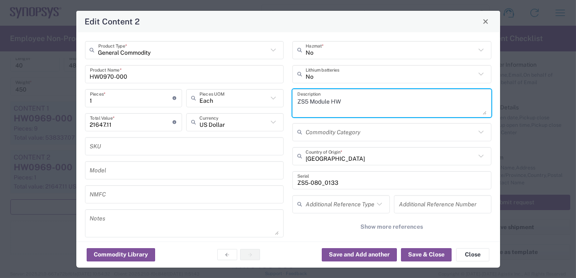
drag, startPoint x: 385, startPoint y: 101, endPoint x: 193, endPoint y: 101, distance: 192.6
click at [193, 101] on div "General Commodity Product Type * HW0970-000 Product Name * 1 Pieces * Number of…" at bounding box center [288, 149] width 415 height 216
paste textarea "System Hub HW"
type textarea "ZS5 System Hub HW"
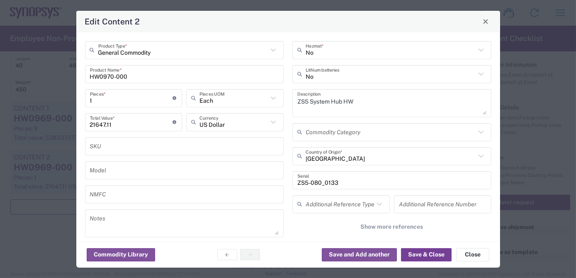
click at [427, 255] on button "Save & Close" at bounding box center [426, 255] width 51 height 13
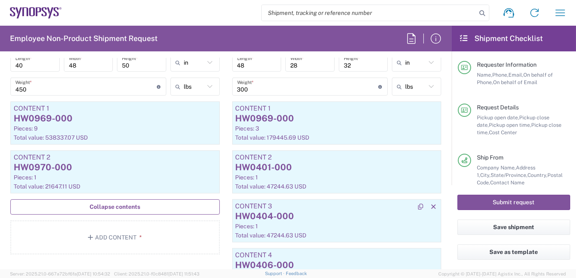
click at [340, 218] on div "HW0404-000" at bounding box center [337, 216] width 203 height 12
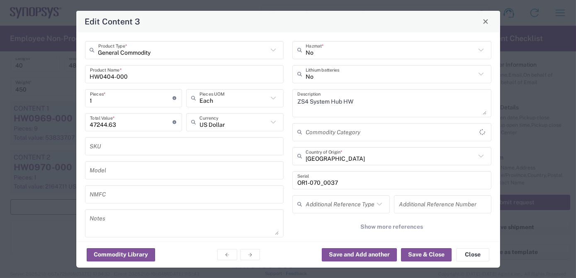
type input "BIS"
type input "NLR - No License Required"
drag, startPoint x: 136, startPoint y: 121, endPoint x: 0, endPoint y: 126, distance: 136.2
click at [0, 126] on html "Shipment request Shipment tracking Employee non-product shipment request My shi…" at bounding box center [288, 139] width 576 height 278
paste input "18564.61"
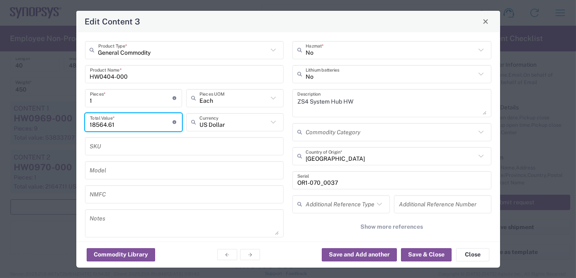
type input "18564.61"
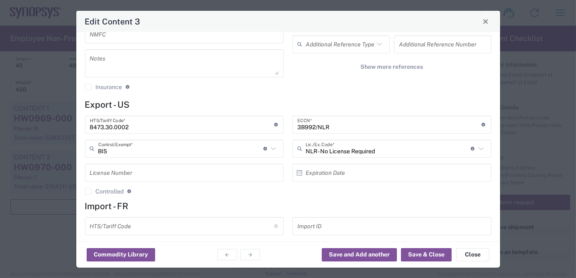
scroll to position [161, 0]
click at [440, 256] on button "Save & Close" at bounding box center [426, 255] width 51 height 13
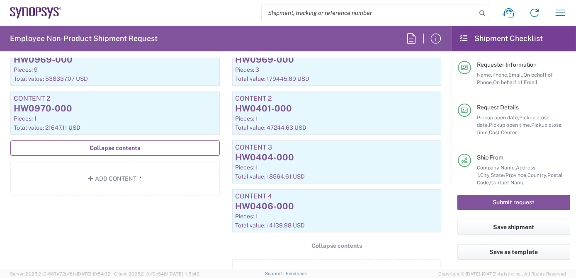
scroll to position [991, 0]
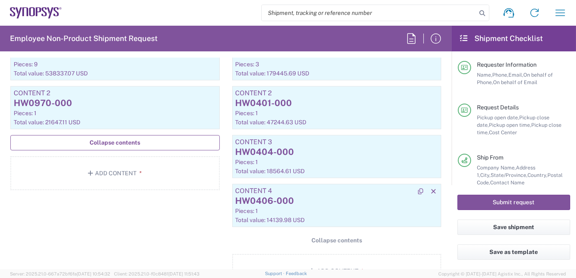
click at [353, 207] on div "Pieces: 1" at bounding box center [337, 210] width 203 height 7
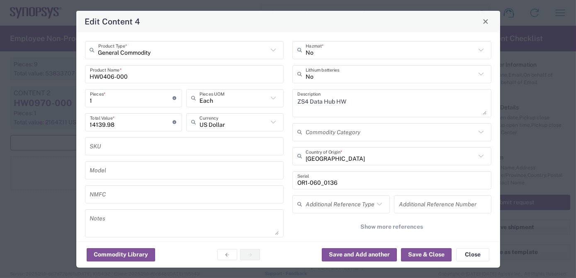
type input "BIS"
type input "NLR - No License Required"
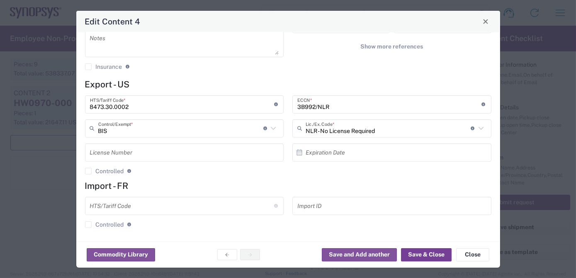
click at [436, 255] on button "Save & Close" at bounding box center [426, 255] width 51 height 13
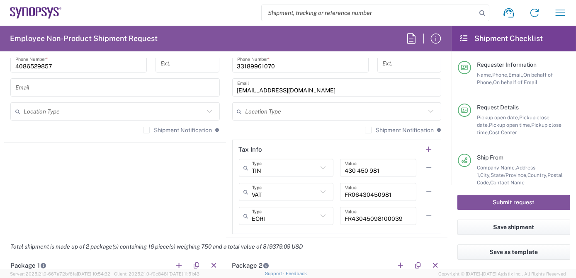
scroll to position [640, 0]
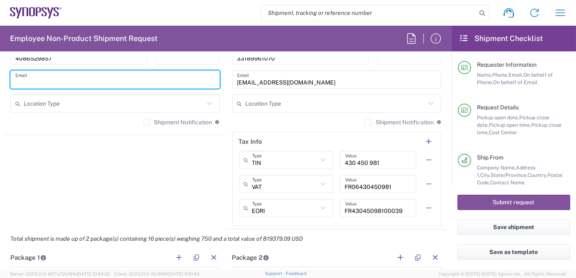
click at [95, 83] on input "text" at bounding box center [115, 80] width 200 height 15
paste input "[PERSON_NAME] <[PERSON_NAME][EMAIL_ADDRESS][DOMAIN_NAME]>; [PERSON_NAME] <[EMAI…"
type input "[PERSON_NAME] <[PERSON_NAME][EMAIL_ADDRESS][DOMAIN_NAME]>; [PERSON_NAME] <[EMAI…"
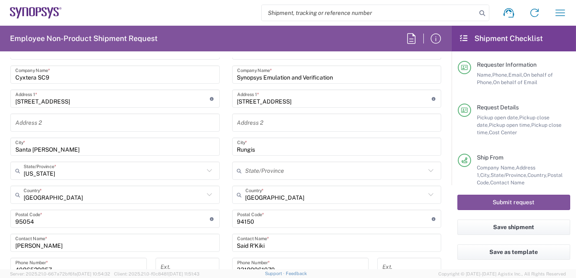
scroll to position [217, 0]
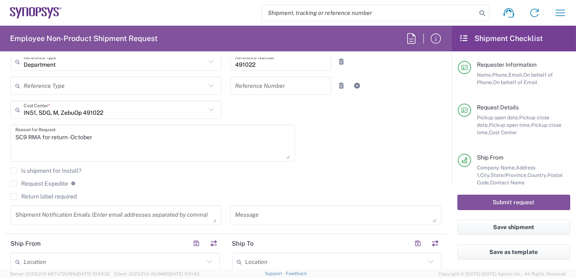
click at [56, 215] on textarea at bounding box center [115, 215] width 201 height 15
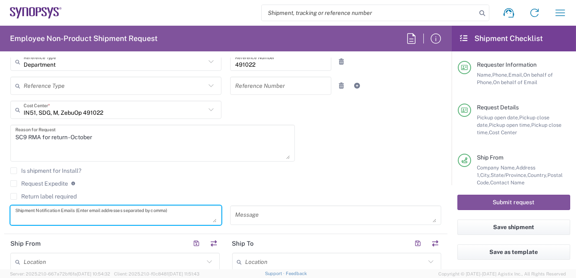
paste textarea "[PERSON_NAME] <[PERSON_NAME][EMAIL_ADDRESS][DOMAIN_NAME]>; [PERSON_NAME] <[EMAI…"
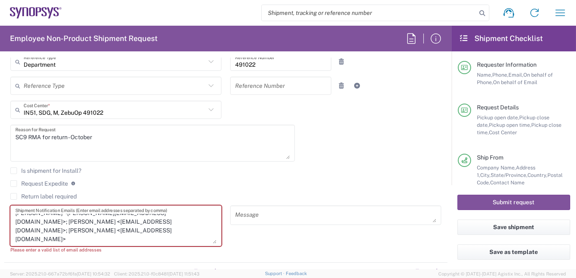
scroll to position [0, 0]
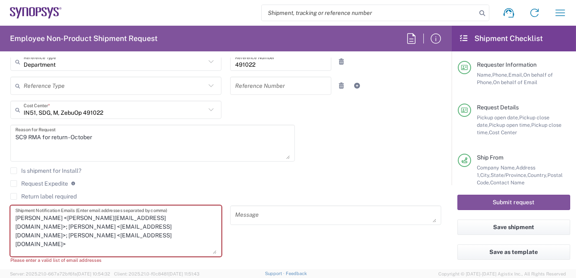
drag, startPoint x: 212, startPoint y: 220, endPoint x: 212, endPoint y: 251, distance: 31.5
click at [212, 251] on textarea "[PERSON_NAME] <[PERSON_NAME][EMAIL_ADDRESS][DOMAIN_NAME]>; [PERSON_NAME] <[EMAI…" at bounding box center [115, 231] width 201 height 46
drag, startPoint x: 146, startPoint y: 226, endPoint x: 0, endPoint y: 214, distance: 146.6
click at [0, 214] on html "Shipment request Shipment tracking Employee non-product shipment request My shi…" at bounding box center [288, 139] width 576 height 278
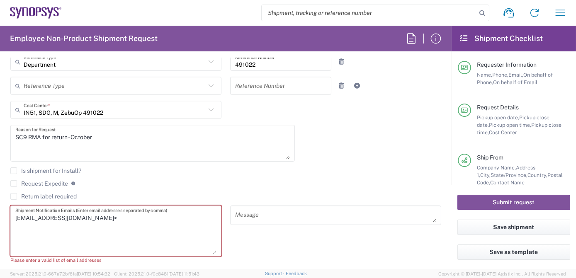
click at [117, 220] on textarea "[EMAIL_ADDRESS][DOMAIN_NAME]>" at bounding box center [115, 231] width 201 height 46
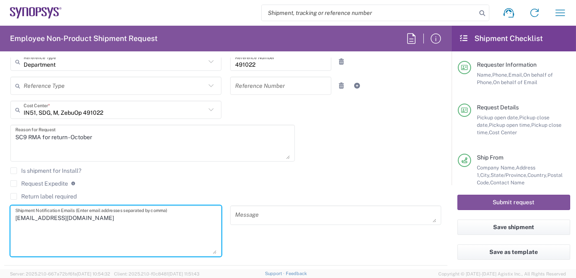
scroll to position [5, 0]
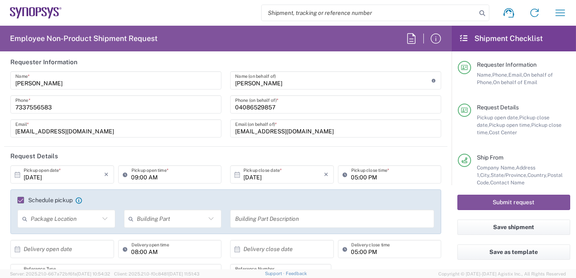
type textarea "[EMAIL_ADDRESS][DOMAIN_NAME]"
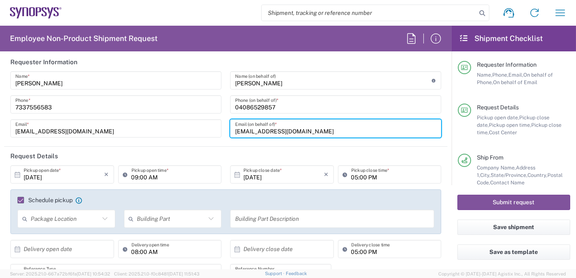
drag, startPoint x: 300, startPoint y: 131, endPoint x: 225, endPoint y: 131, distance: 75.1
click at [226, 131] on div "[PERSON_NAME] Name (on behalf of) Expedite requests must include authorized app…" at bounding box center [336, 107] width 220 height 72
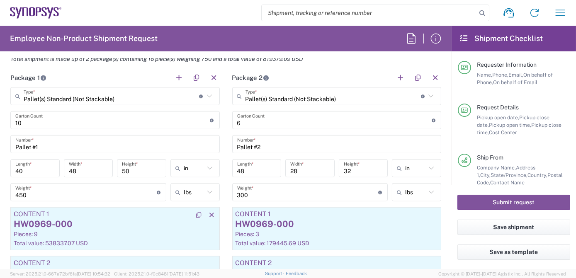
scroll to position [640, 0]
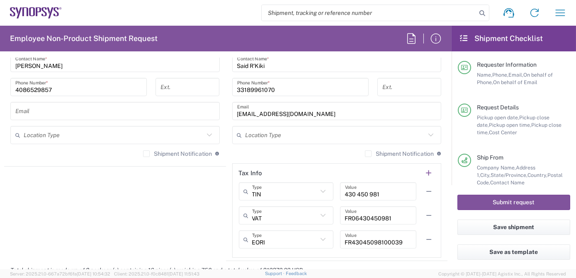
click at [50, 115] on input "text" at bounding box center [115, 111] width 200 height 15
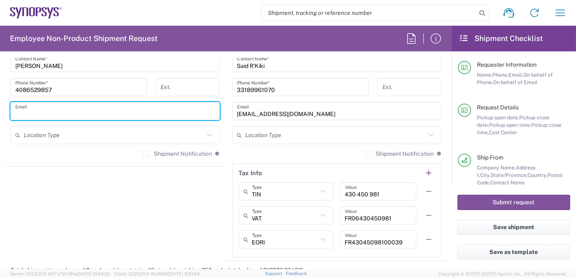
paste input "[EMAIL_ADDRESS][DOMAIN_NAME]"
click at [90, 106] on input "[EMAIL_ADDRESS][DOMAIN_NAME]" at bounding box center [115, 111] width 200 height 15
type input "[EMAIL_ADDRESS][DOMAIN_NAME]"
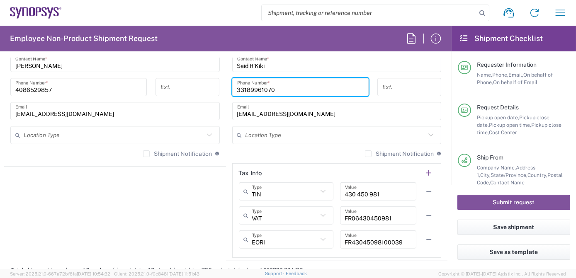
click at [294, 83] on input "33189961070" at bounding box center [300, 87] width 127 height 15
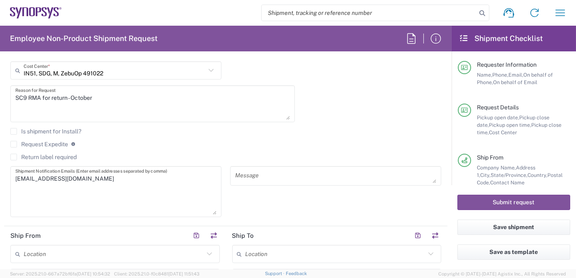
scroll to position [304, 0]
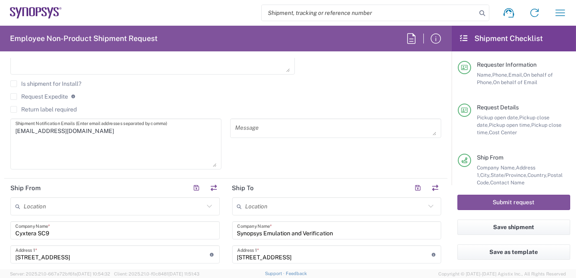
click at [139, 138] on textarea "[EMAIL_ADDRESS][DOMAIN_NAME]" at bounding box center [115, 144] width 201 height 46
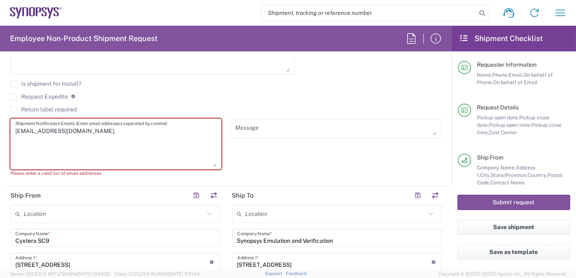
paste textarea "[EMAIL_ADDRESS][DOMAIN_NAME]"
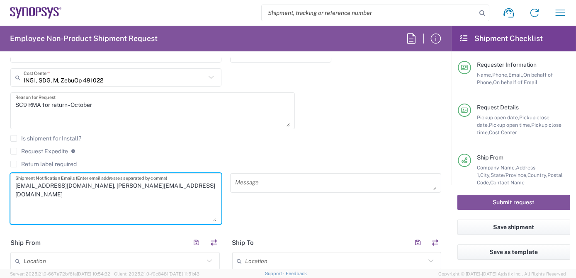
scroll to position [236, 0]
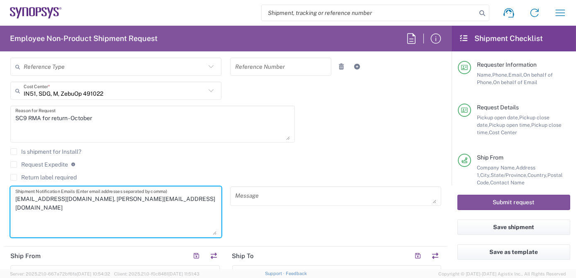
type textarea "[EMAIL_ADDRESS][DOMAIN_NAME], [PERSON_NAME][EMAIL_ADDRESS][DOMAIN_NAME]"
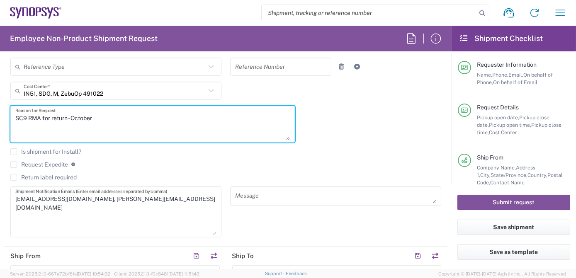
drag, startPoint x: 109, startPoint y: 123, endPoint x: 7, endPoint y: 118, distance: 102.2
click at [7, 118] on div "SC9 RMA for return - October Reason for Request" at bounding box center [152, 127] width 293 height 43
click at [286, 192] on textarea at bounding box center [335, 196] width 201 height 15
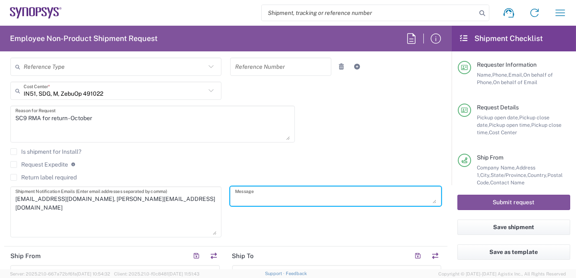
paste textarea "SC9 RMA for return - October"
paste textarea "ZS5-045_3612 ZS5-045_3978 ZS5-045_0421 ZS5-080_0133 ZS5-045_3142 ZS5-045_2166 Z…"
click at [312, 195] on textarea "SC9 RMA for return - October ZS5-045_3612 ZS5-045_3978 ZS5-045_0421 ZS5-080_013…" at bounding box center [335, 196] width 201 height 15
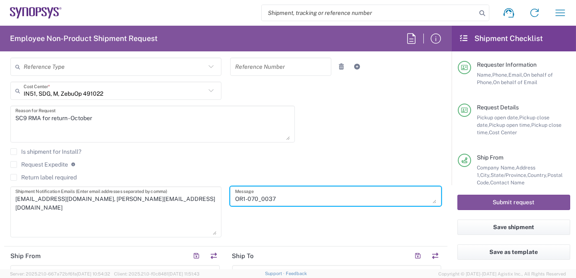
paste textarea "ZS5-045_3612 ZS5-045_3978 ZS5-045_0421 ZS5-080_0133 ZS5-045_3142 ZS5-045_2166 Z…"
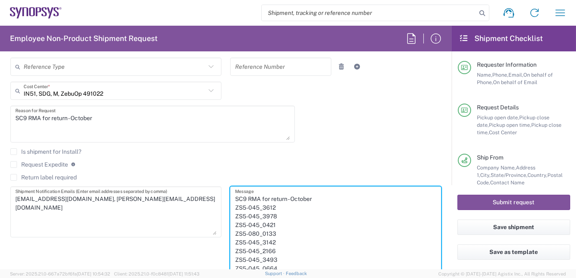
drag, startPoint x: 430, startPoint y: 202, endPoint x: 432, endPoint y: 292, distance: 90.5
click at [432, 278] on html "Shipment request Shipment tracking Employee non-product shipment request My shi…" at bounding box center [288, 139] width 576 height 278
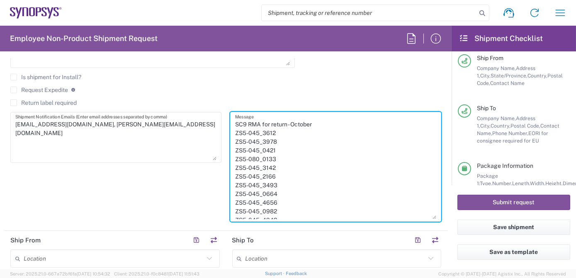
scroll to position [306, 0]
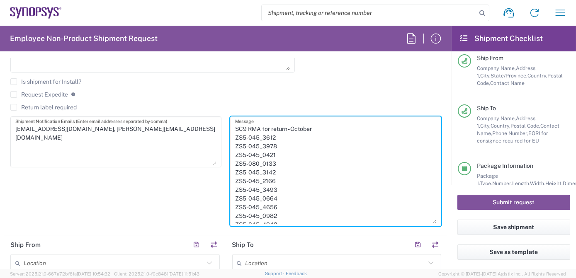
drag, startPoint x: 243, startPoint y: 181, endPoint x: 233, endPoint y: 140, distance: 42.2
click at [235, 140] on textarea "SC9 RMA for return - October ZS5-045_3612 ZS5-045_3978 ZS5-045_0421 ZS5-080_013…" at bounding box center [335, 171] width 201 height 105
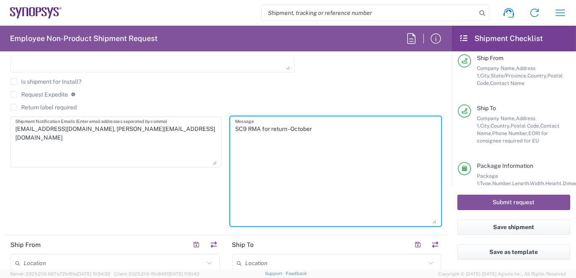
paste textarea "ZS5-045_3612 ZS5-045_3978 ZS5-045_0421 ZS5-080_0133 ZS5-045_3142 ZS5-045_2166 Z…"
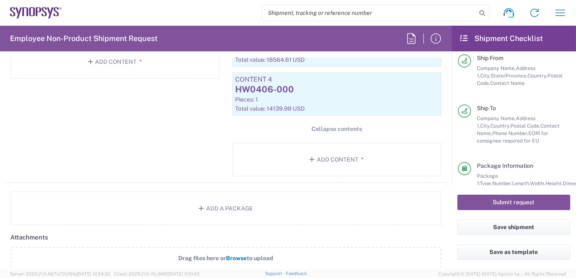
scroll to position [1143, 0]
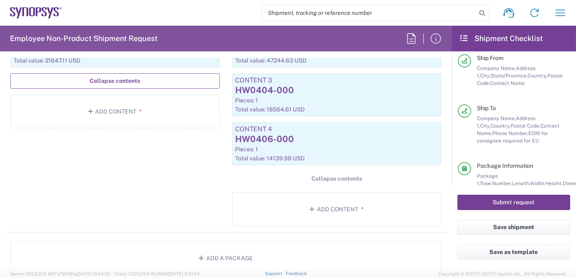
type textarea "SC9 RMA for return - October ZS5-045_3612 ZS5-045_3978 ZS5-045_0421 ZS5-080_013…"
click at [497, 202] on button "Submit request" at bounding box center [514, 202] width 113 height 15
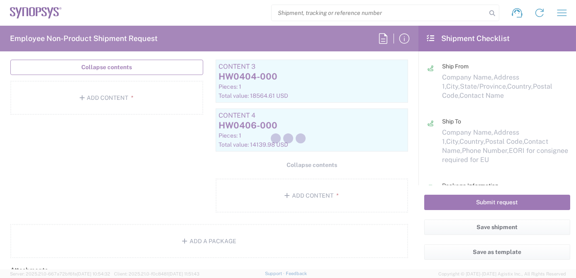
scroll to position [103, 0]
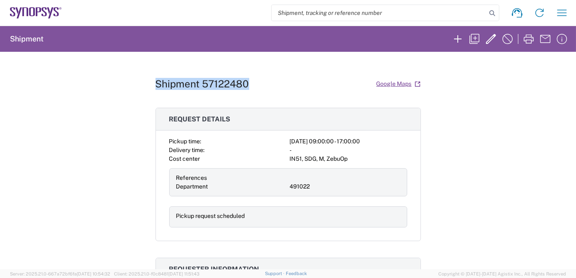
drag, startPoint x: 250, startPoint y: 83, endPoint x: 149, endPoint y: 85, distance: 101.7
click at [149, 85] on div "Shipment 57122480 Google Maps Request details Pickup time: [DATE] 09:00:00 - 17…" at bounding box center [288, 161] width 576 height 218
copy h1 "Shipment 57122480"
